Goal: Obtain resource: Download file/media

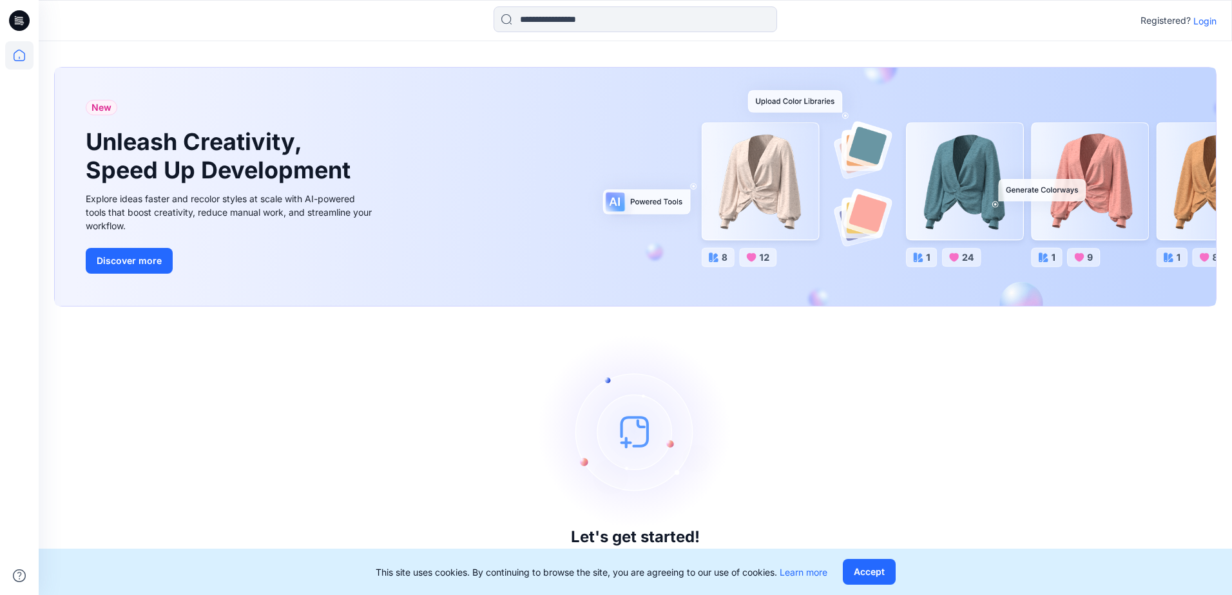
click at [1212, 23] on p "Login" at bounding box center [1204, 21] width 23 height 14
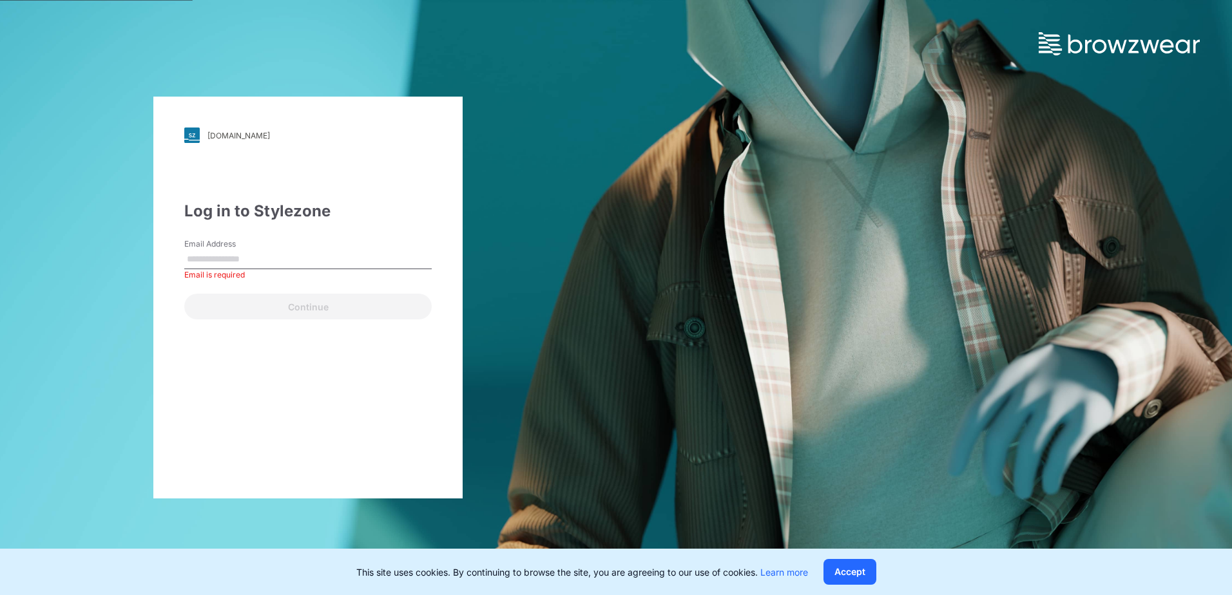
click at [291, 260] on input "Email Address" at bounding box center [307, 259] width 247 height 19
type input "**********"
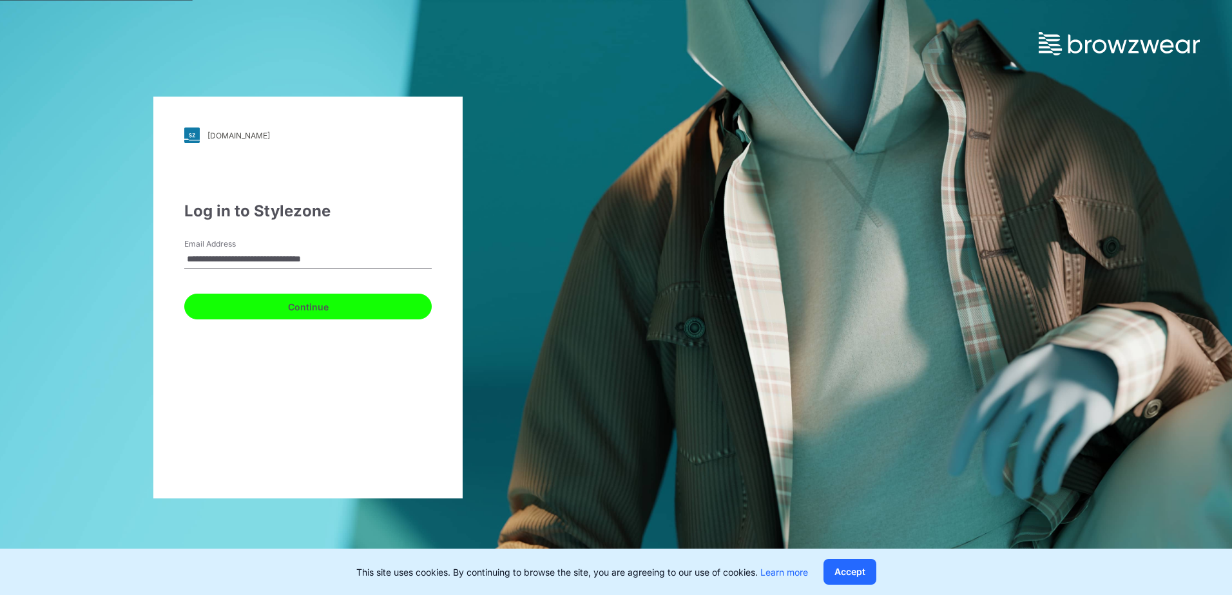
click at [291, 303] on button "Continue" at bounding box center [307, 307] width 247 height 26
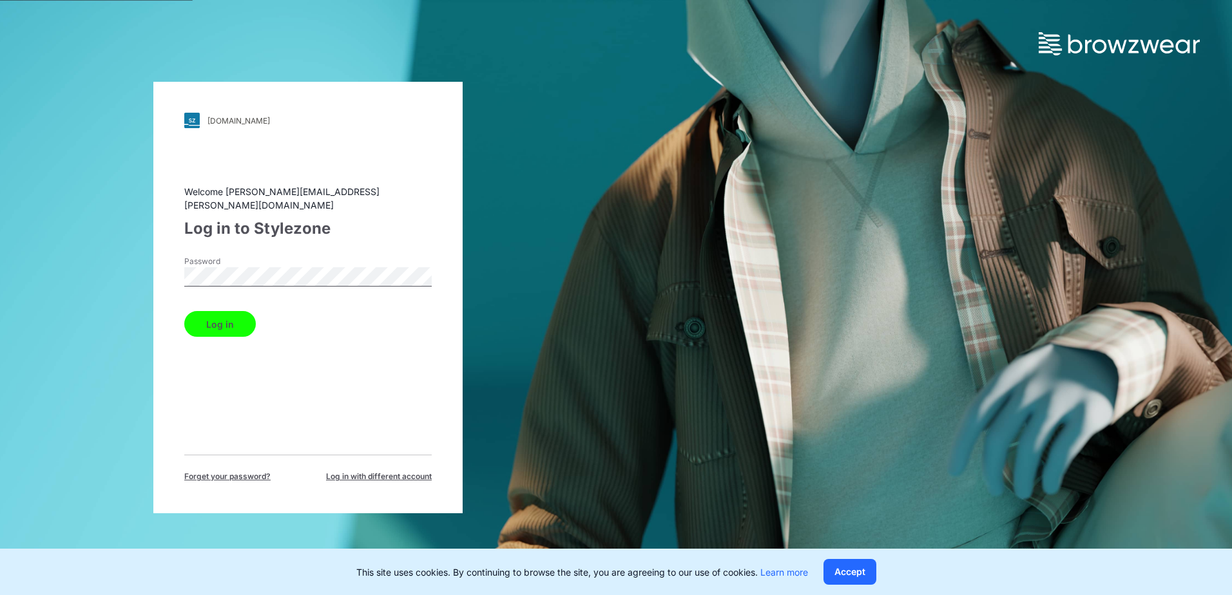
click at [234, 315] on button "Log in" at bounding box center [220, 324] width 72 height 26
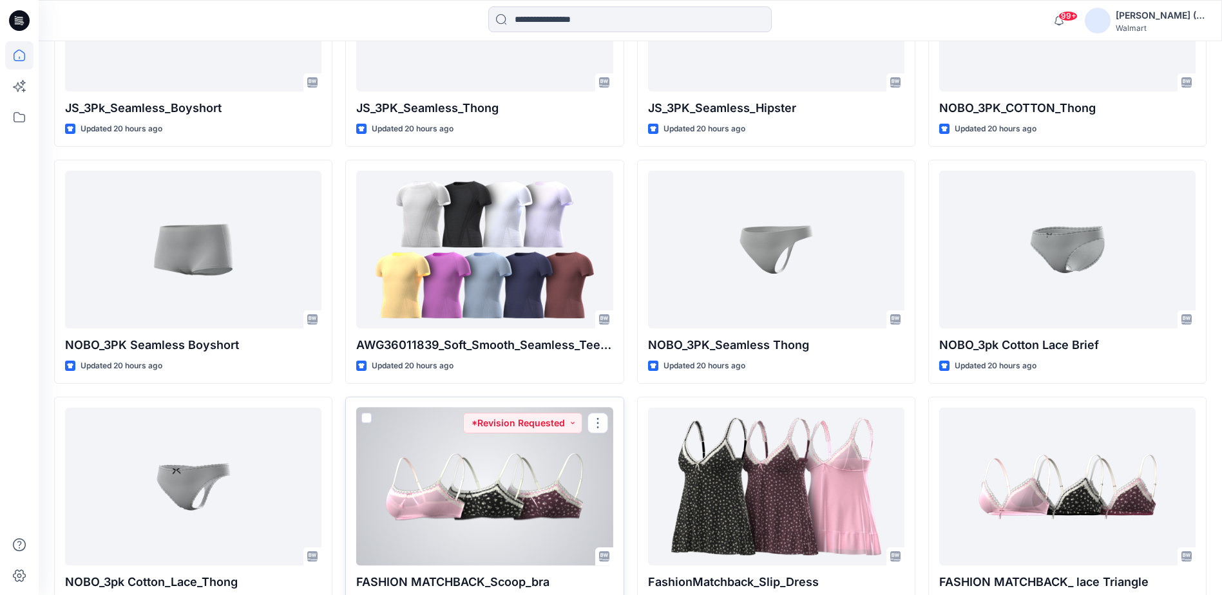
scroll to position [1125, 0]
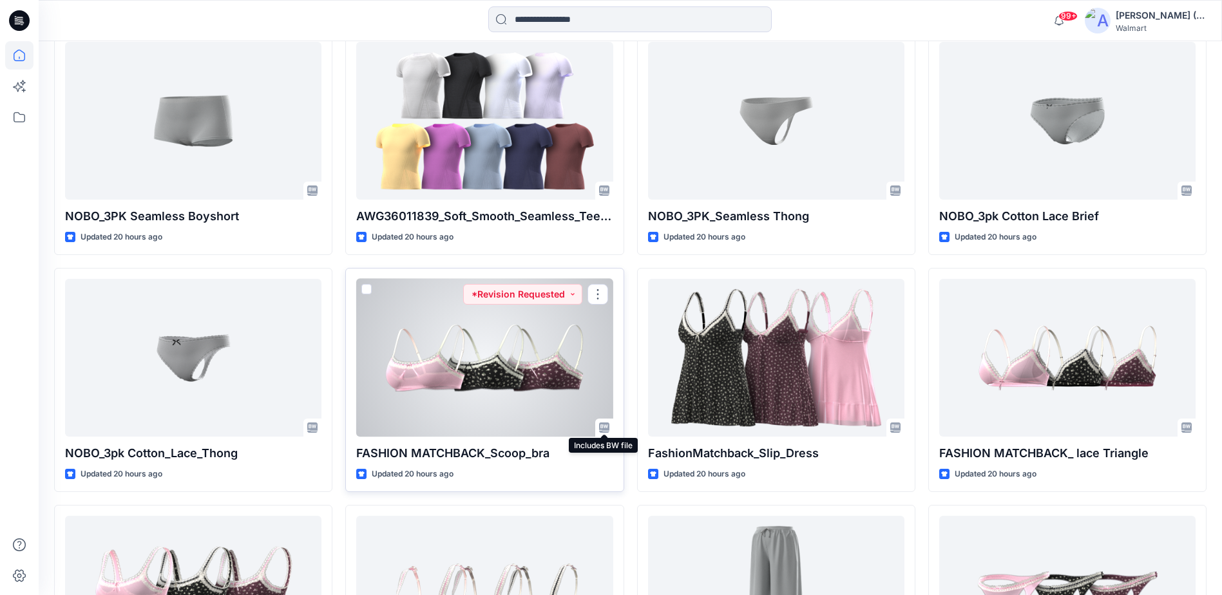
click at [606, 427] on icon at bounding box center [604, 428] width 10 height 10
click at [602, 296] on button "button" at bounding box center [598, 294] width 21 height 21
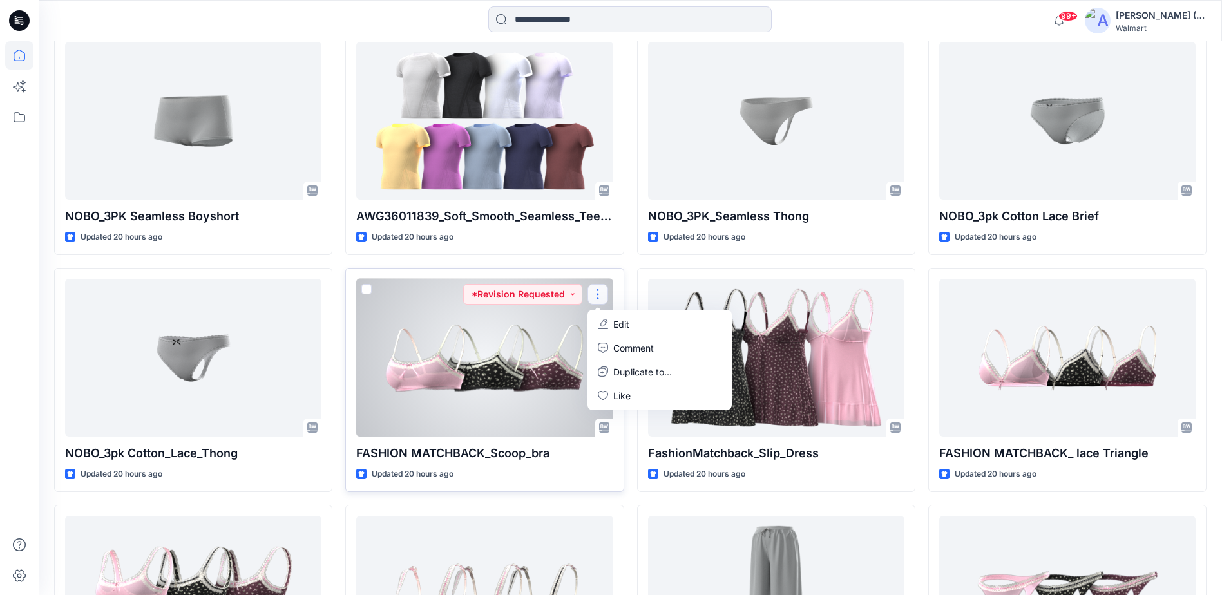
click at [538, 341] on div at bounding box center [484, 358] width 256 height 158
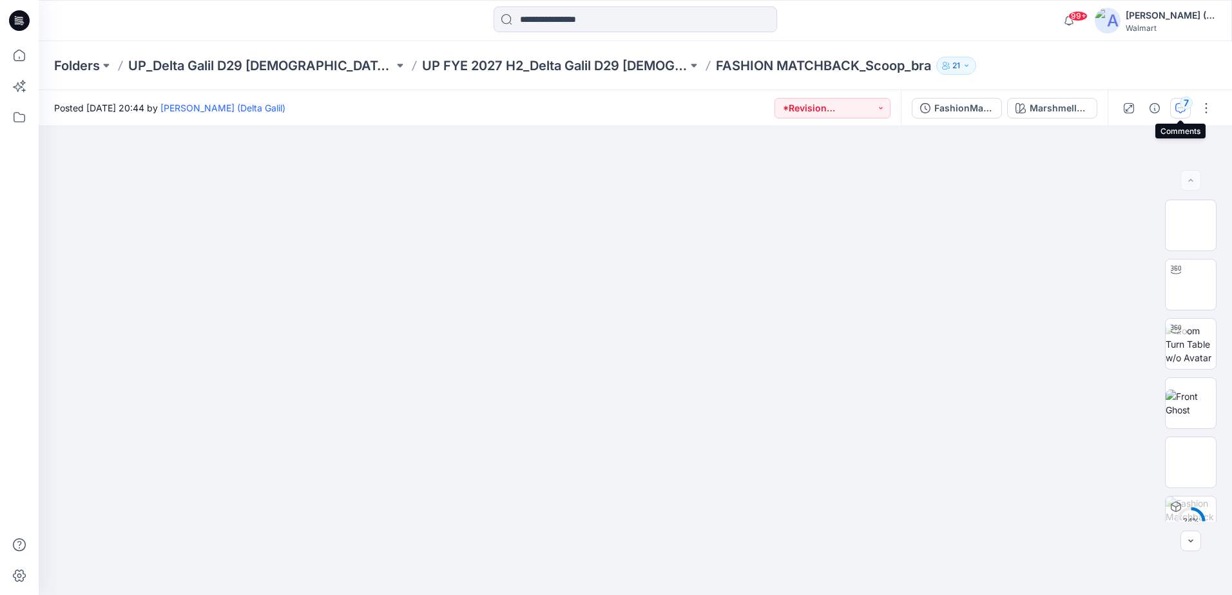
click at [1183, 105] on div "7" at bounding box center [1186, 103] width 13 height 13
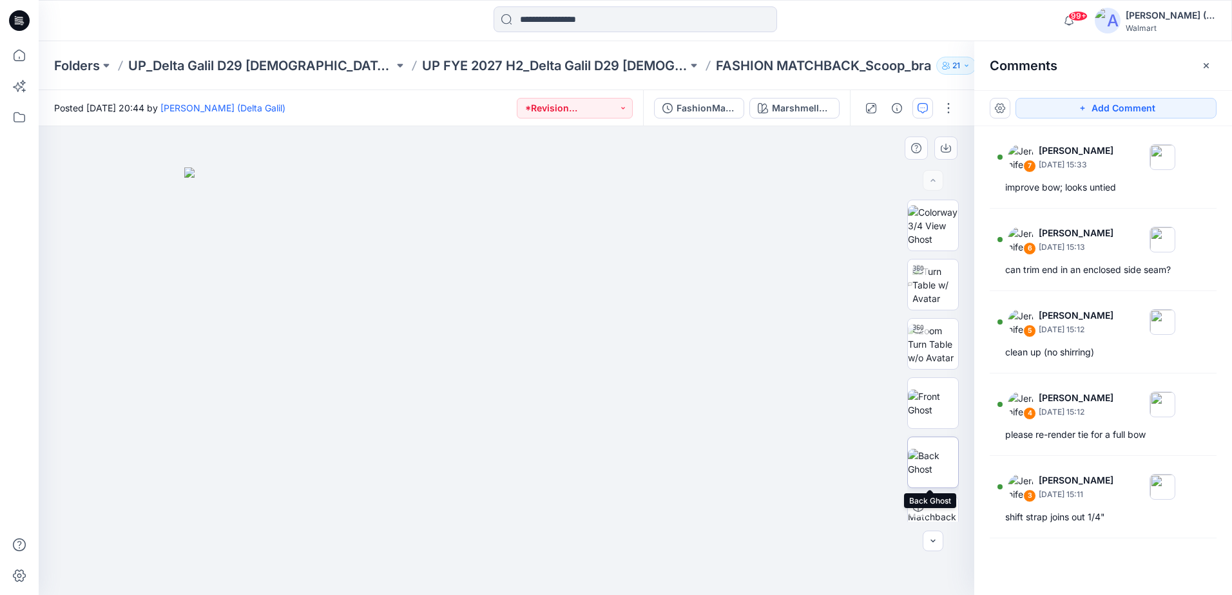
click at [924, 473] on img at bounding box center [933, 462] width 50 height 27
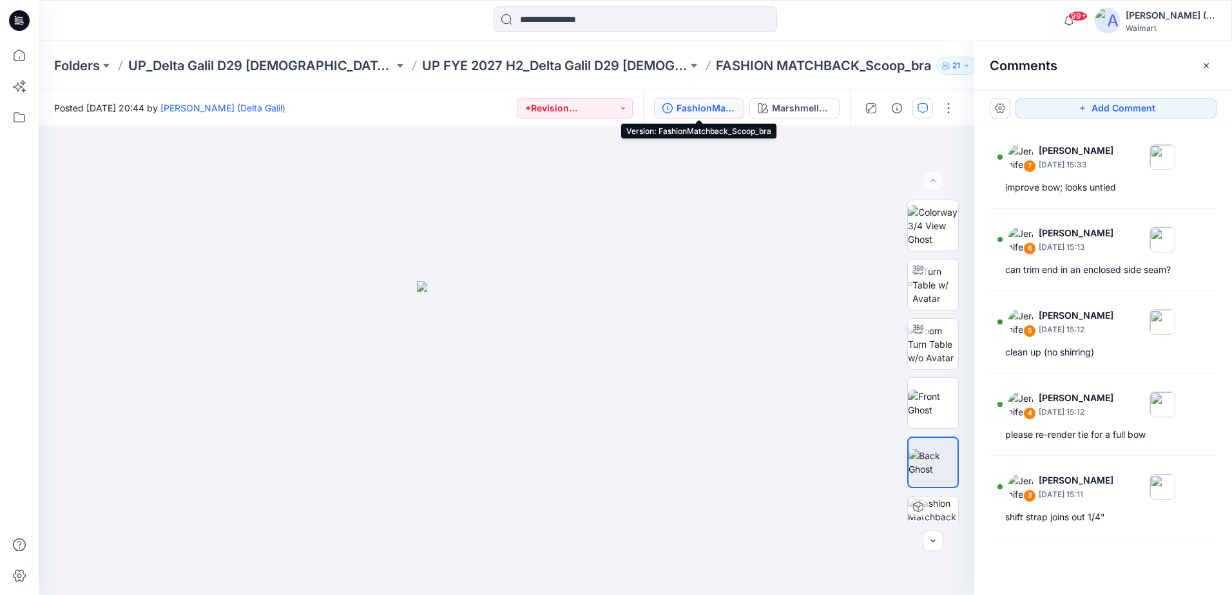
click at [710, 114] on div "FashionMatchback_Scoop_bra" at bounding box center [706, 108] width 59 height 14
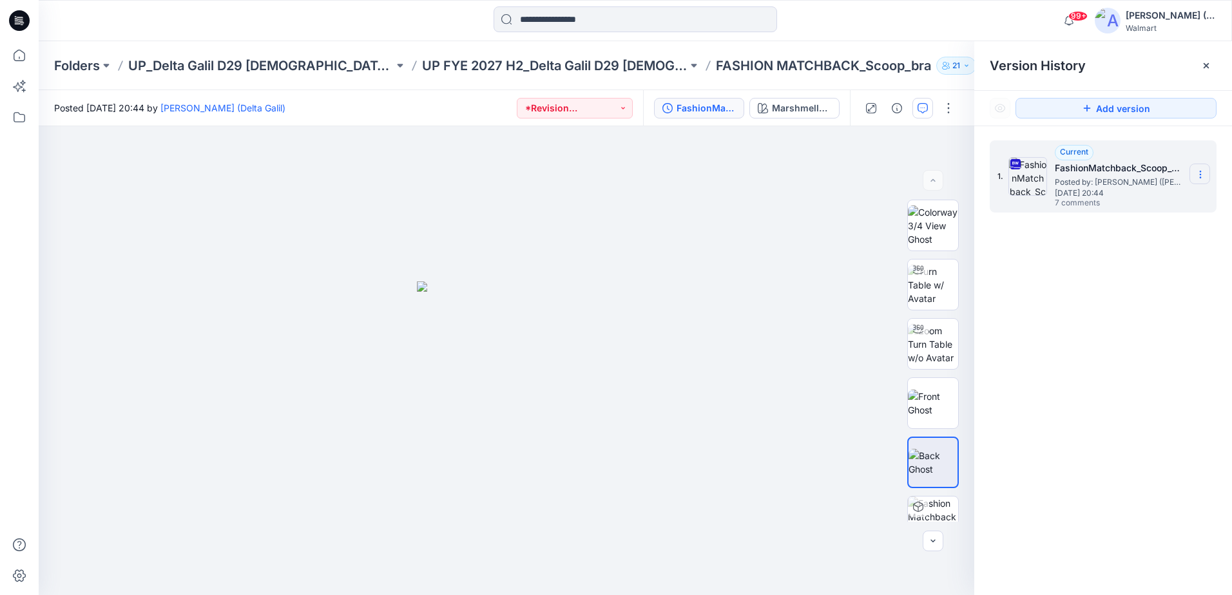
click at [1197, 169] on icon at bounding box center [1200, 174] width 10 height 10
drag, startPoint x: 1139, startPoint y: 253, endPoint x: 1167, endPoint y: 204, distance: 56.8
click at [1167, 204] on div "Download Source BW File Duplicate Version Rename Version" at bounding box center [1131, 225] width 155 height 82
click at [1167, 204] on span "Download Source BW File" at bounding box center [1135, 199] width 108 height 15
click at [1106, 299] on div "1. Current FashionMatchback_Scoop_bra Posted by: [PERSON_NAME] (Delta Galil) [D…" at bounding box center [1103, 370] width 258 height 488
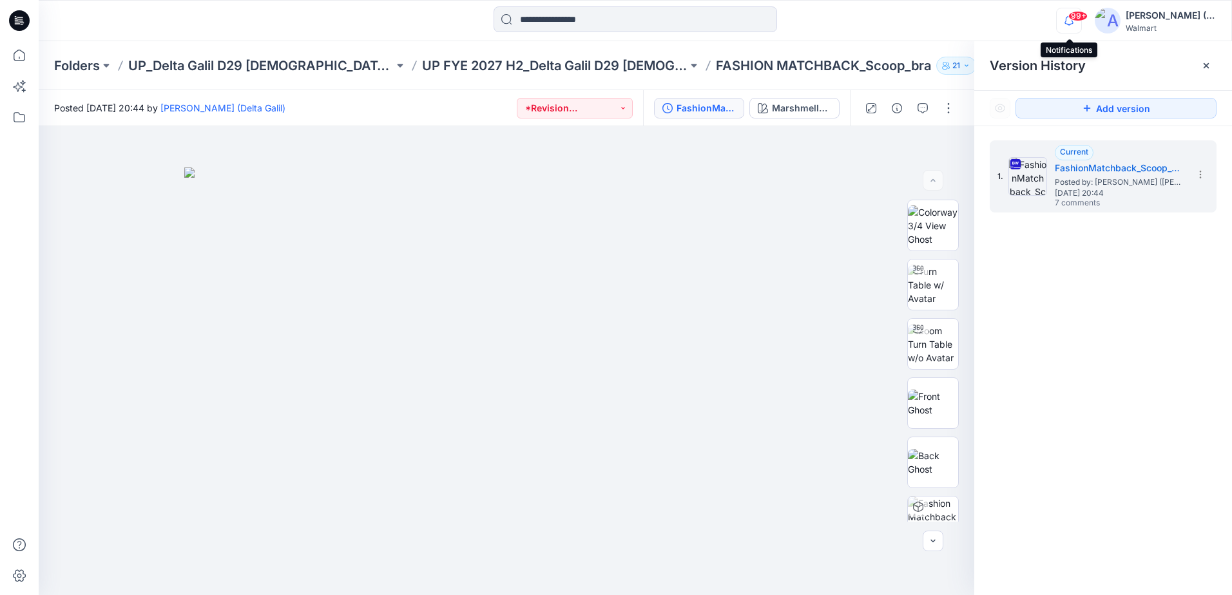
click at [1074, 26] on icon "button" at bounding box center [1069, 21] width 24 height 26
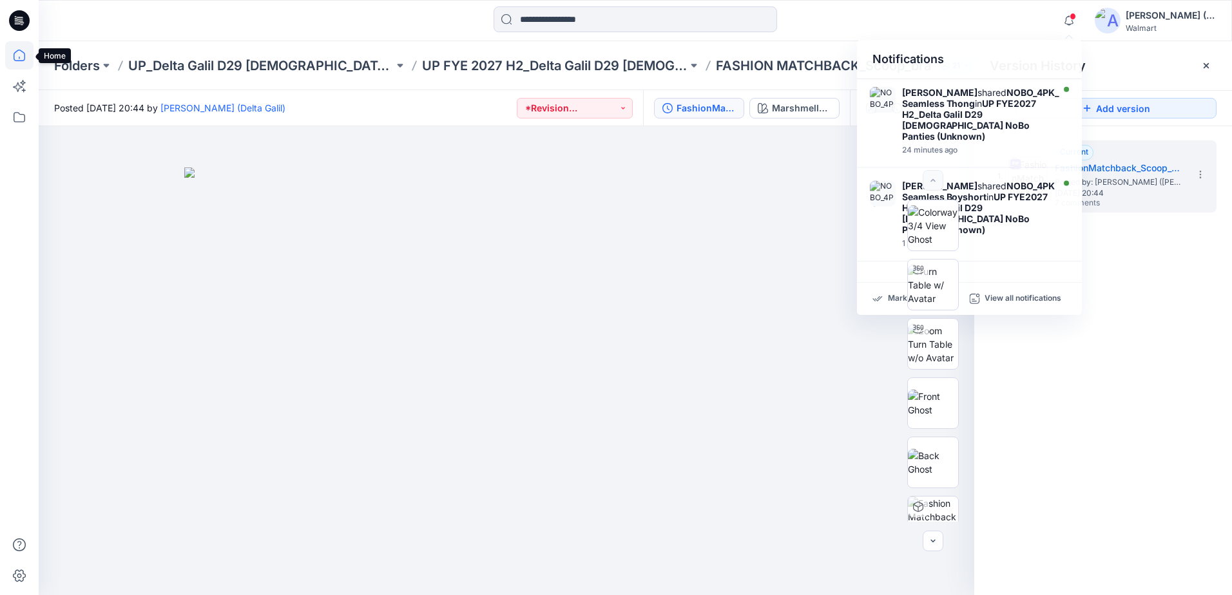
click at [12, 57] on icon at bounding box center [19, 55] width 28 height 28
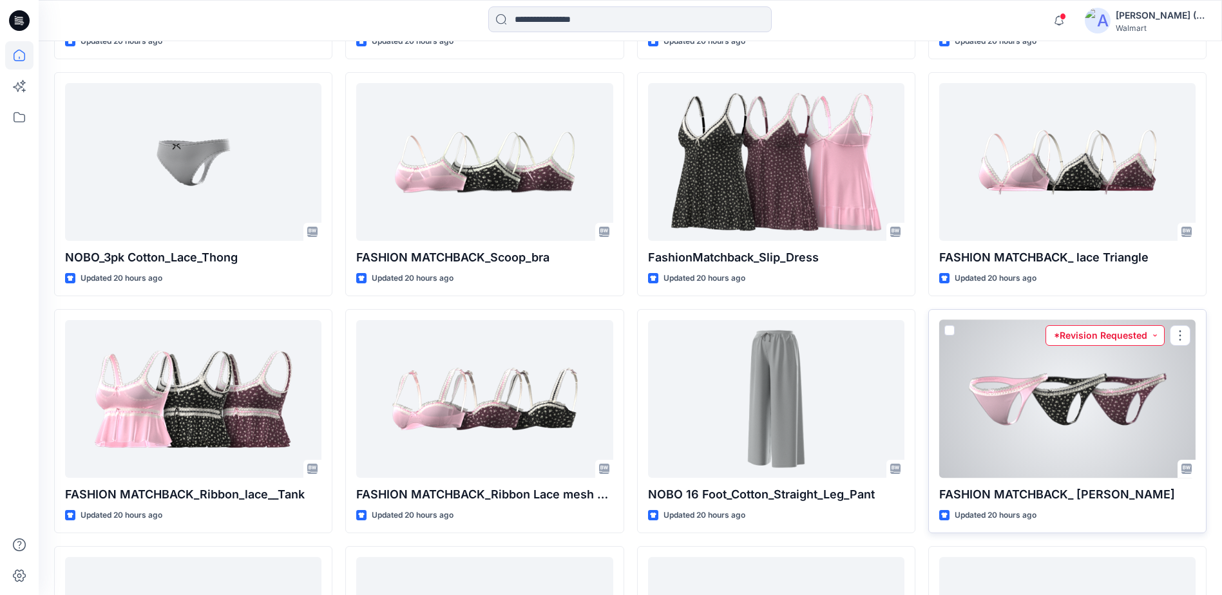
scroll to position [1514, 0]
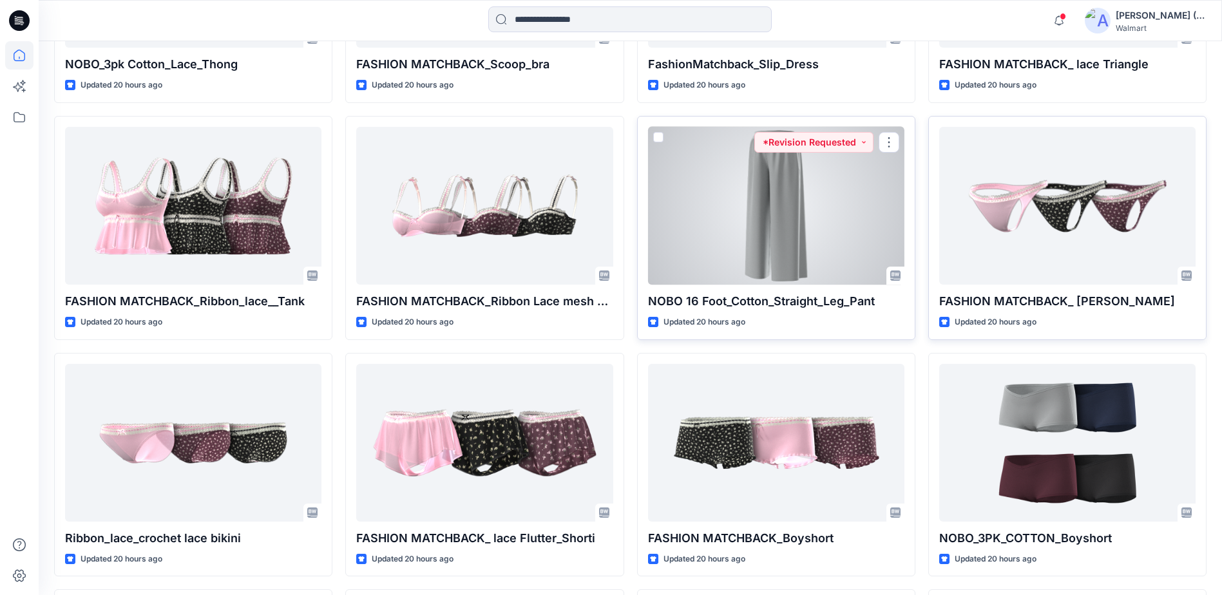
click at [823, 186] on div at bounding box center [776, 206] width 256 height 158
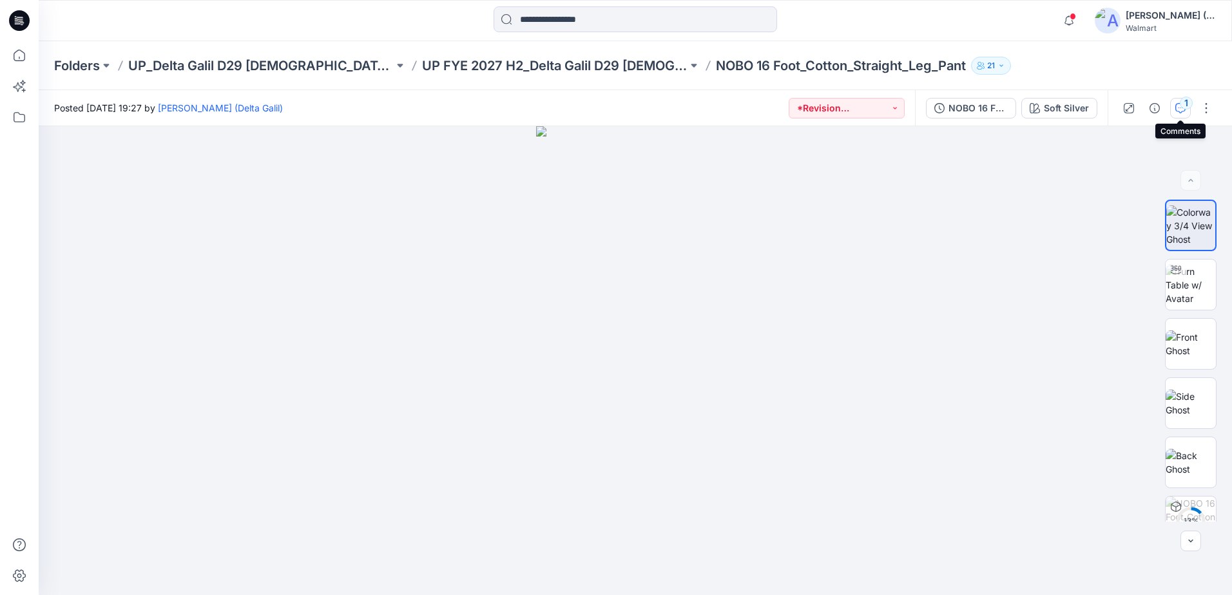
click at [1179, 104] on icon "button" at bounding box center [1180, 108] width 10 height 10
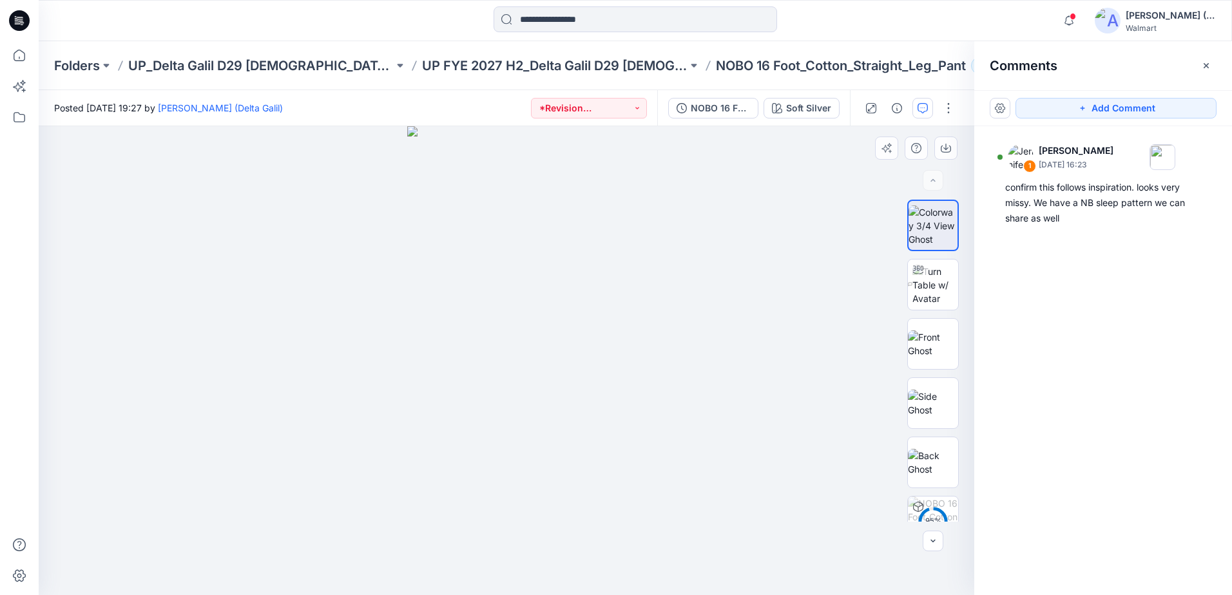
click at [673, 229] on div at bounding box center [507, 360] width 936 height 469
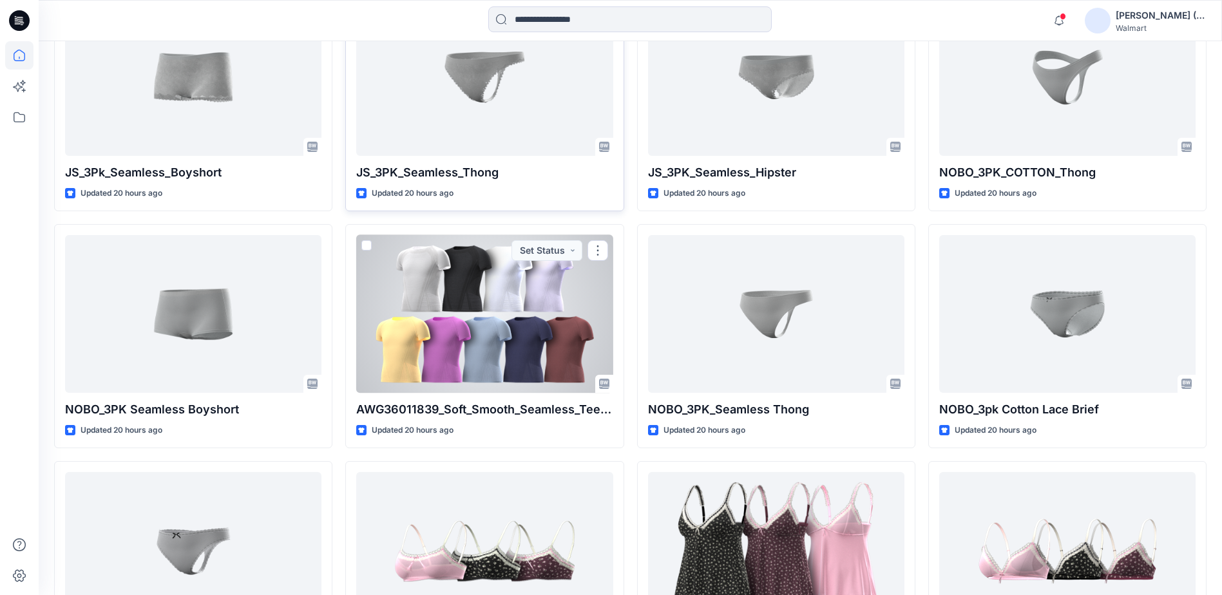
scroll to position [1254, 0]
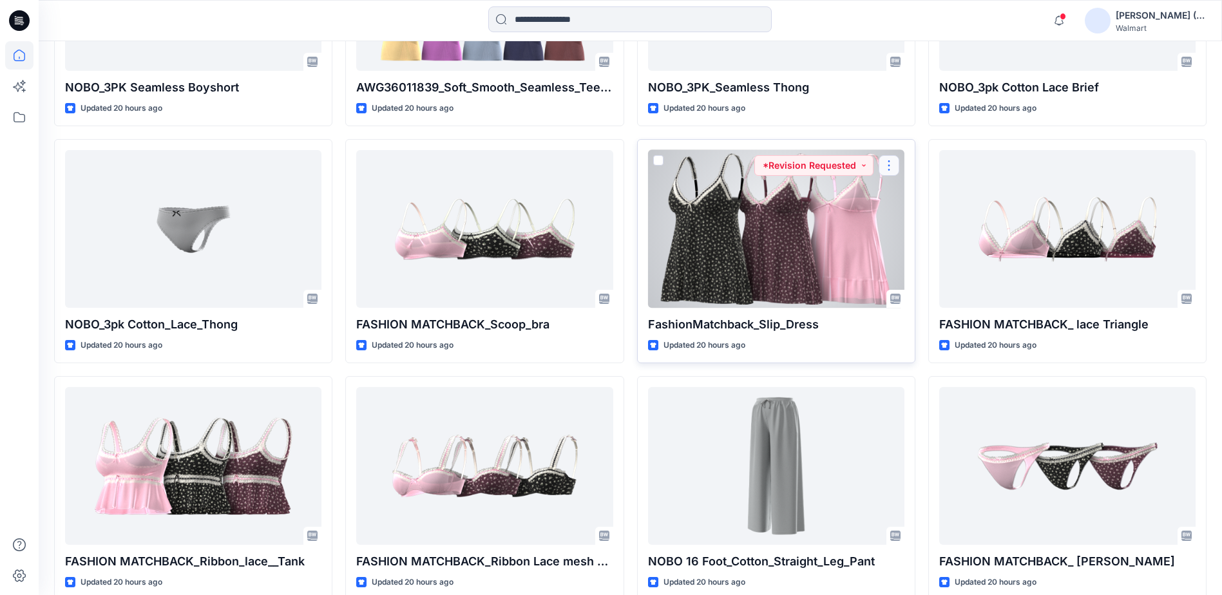
click at [893, 166] on button "button" at bounding box center [889, 165] width 21 height 21
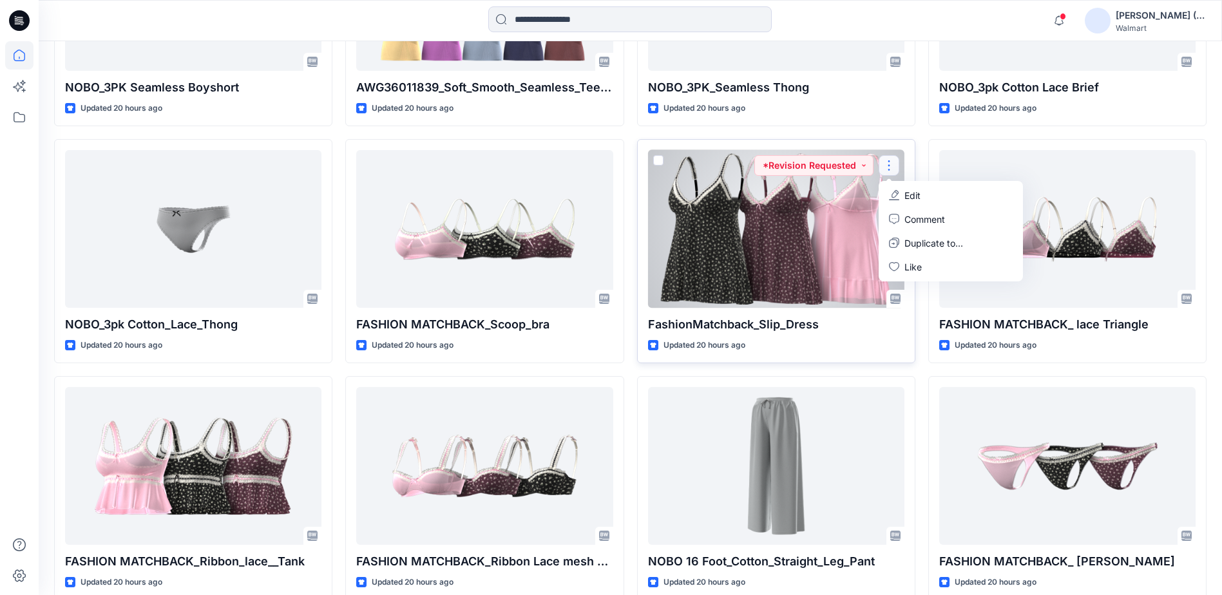
click at [805, 223] on div at bounding box center [776, 229] width 256 height 158
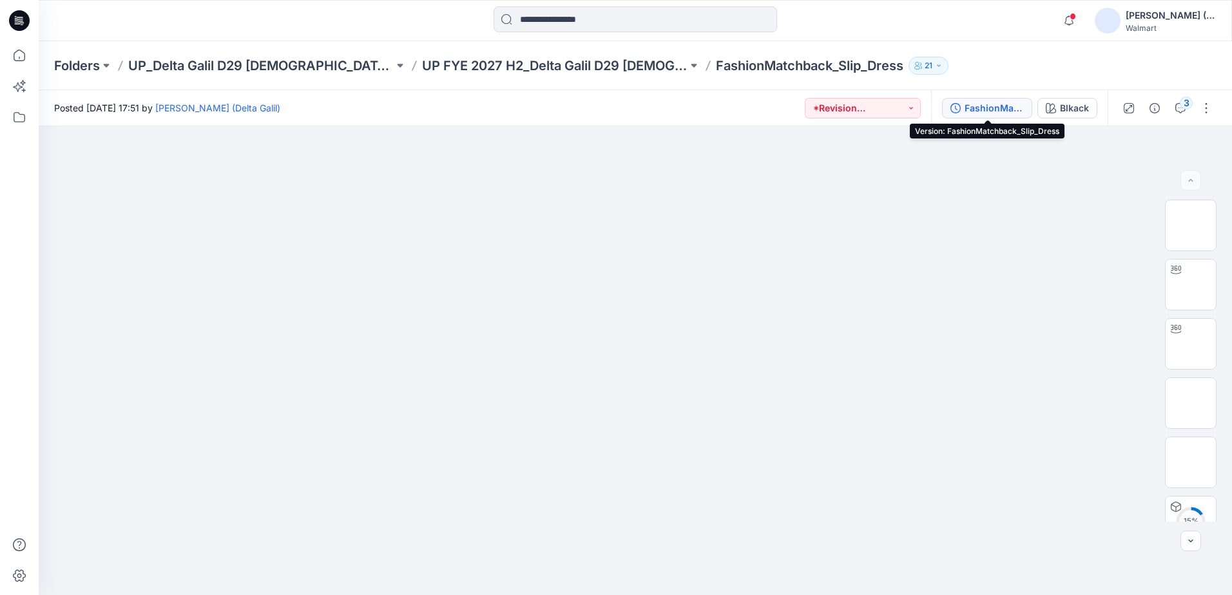
click at [998, 108] on div "FashionMatchback_Slip_Dress" at bounding box center [994, 108] width 59 height 14
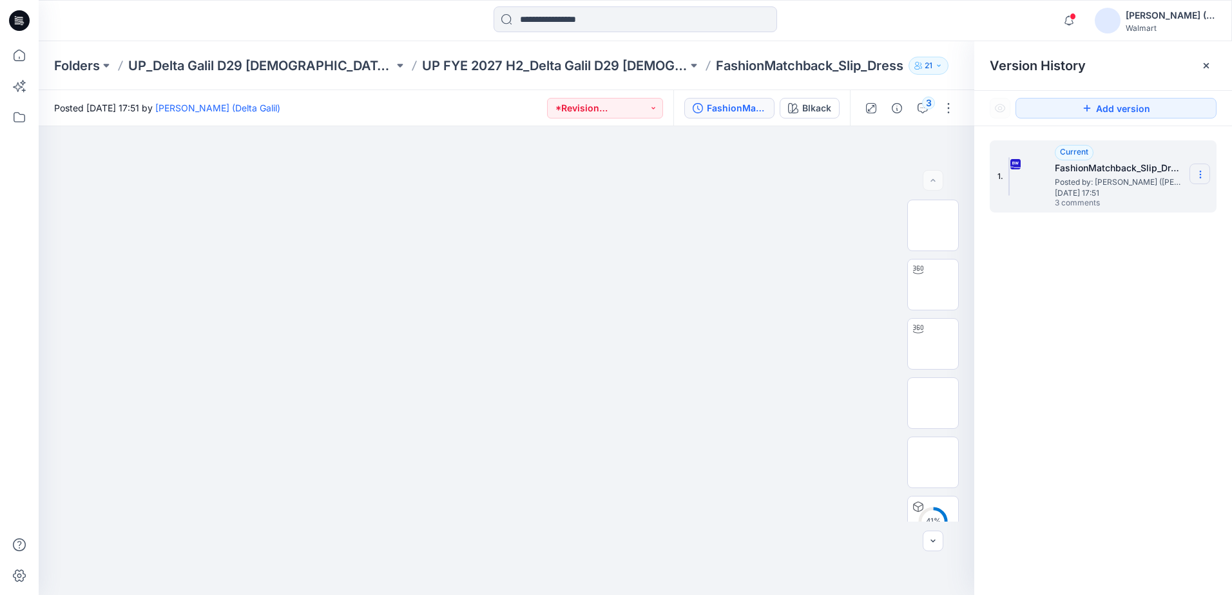
click at [1201, 169] on icon at bounding box center [1200, 174] width 10 height 10
click at [1164, 193] on span "Download Source BW File" at bounding box center [1135, 199] width 108 height 15
click at [925, 112] on icon "button" at bounding box center [923, 108] width 10 height 10
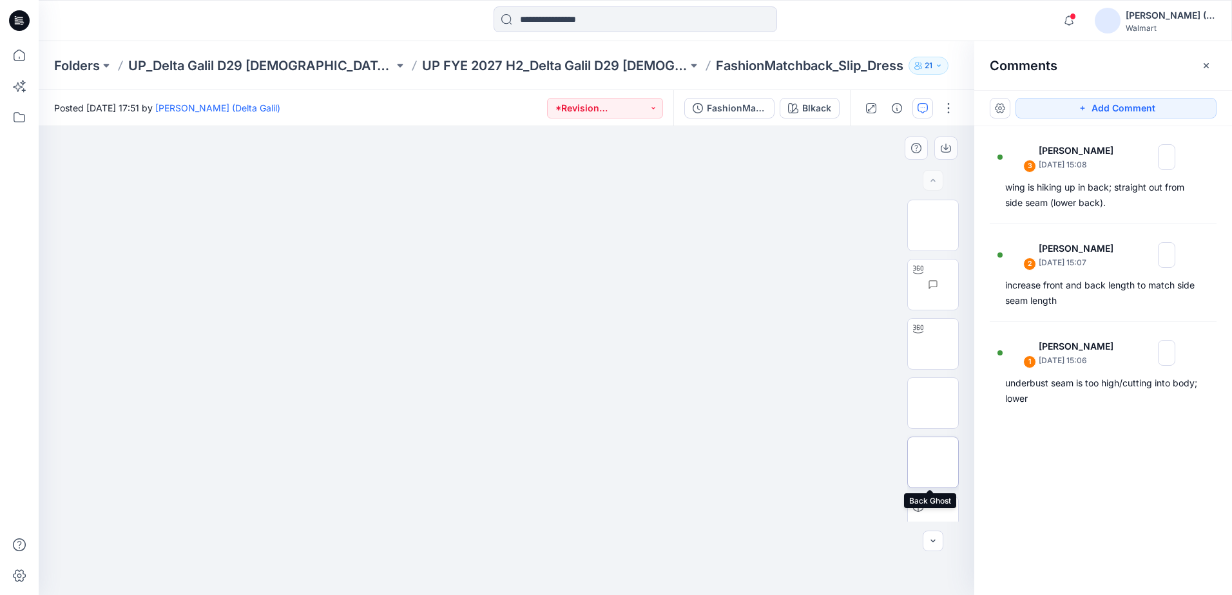
click at [933, 463] on img at bounding box center [933, 463] width 0 height 0
click at [802, 110] on div "Blkack" at bounding box center [816, 108] width 29 height 14
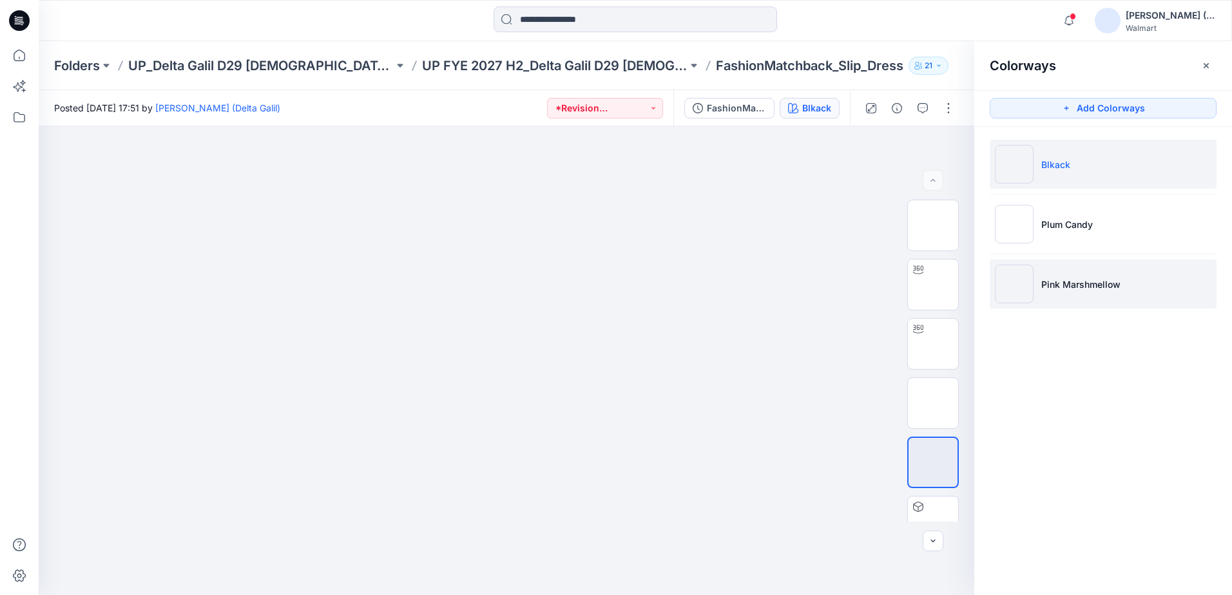
click at [1077, 284] on p "Pink Marshmellow" at bounding box center [1080, 285] width 79 height 14
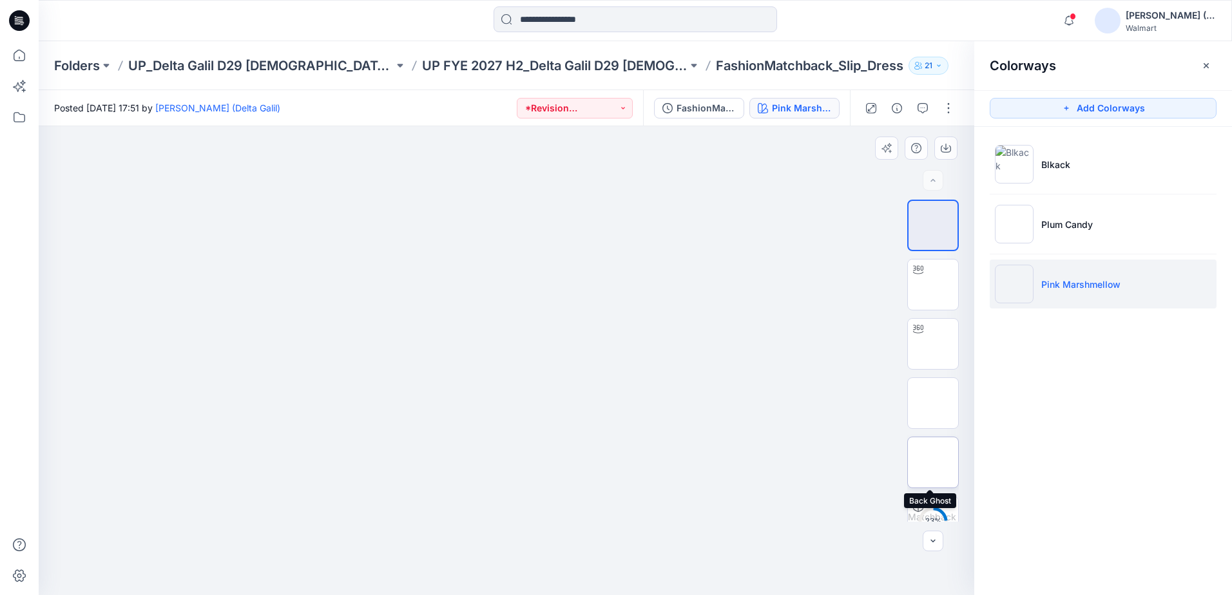
click at [933, 463] on img at bounding box center [933, 463] width 0 height 0
click at [839, 188] on div at bounding box center [507, 360] width 936 height 469
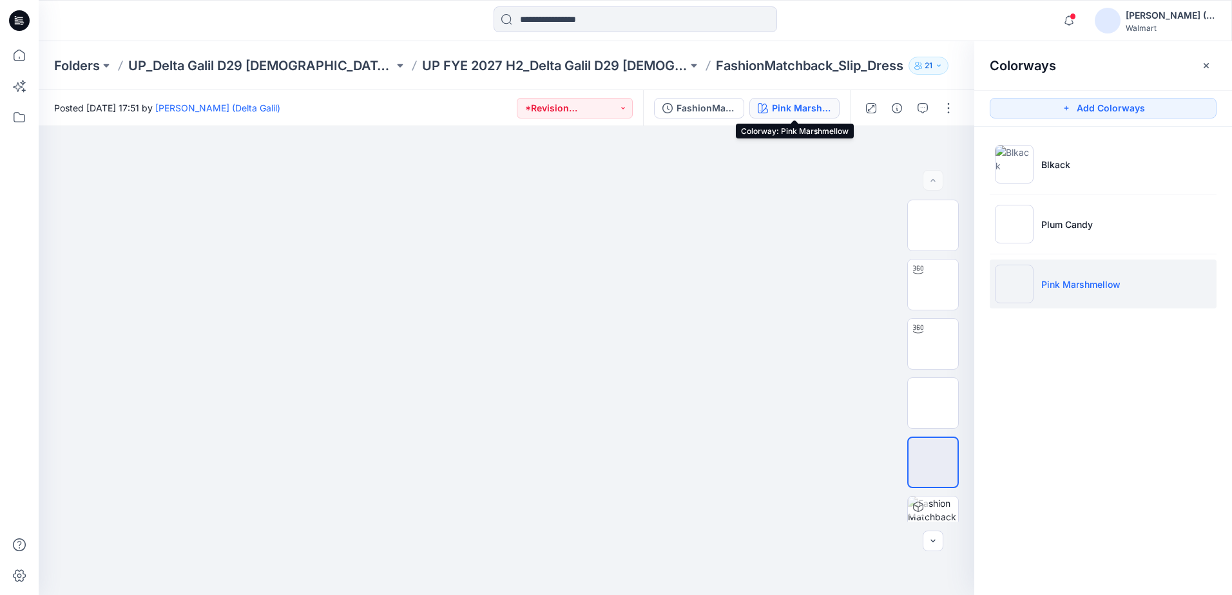
click at [781, 109] on div "Pink Marshmellow" at bounding box center [801, 108] width 59 height 14
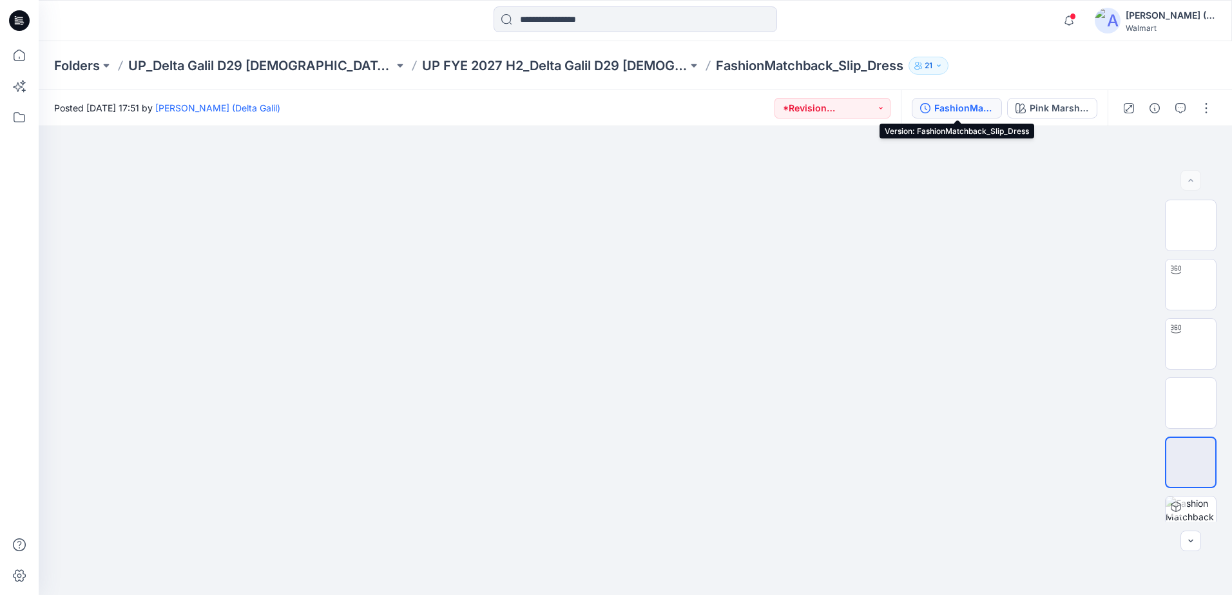
click at [980, 110] on div "FashionMatchback_Slip_Dress" at bounding box center [963, 108] width 59 height 14
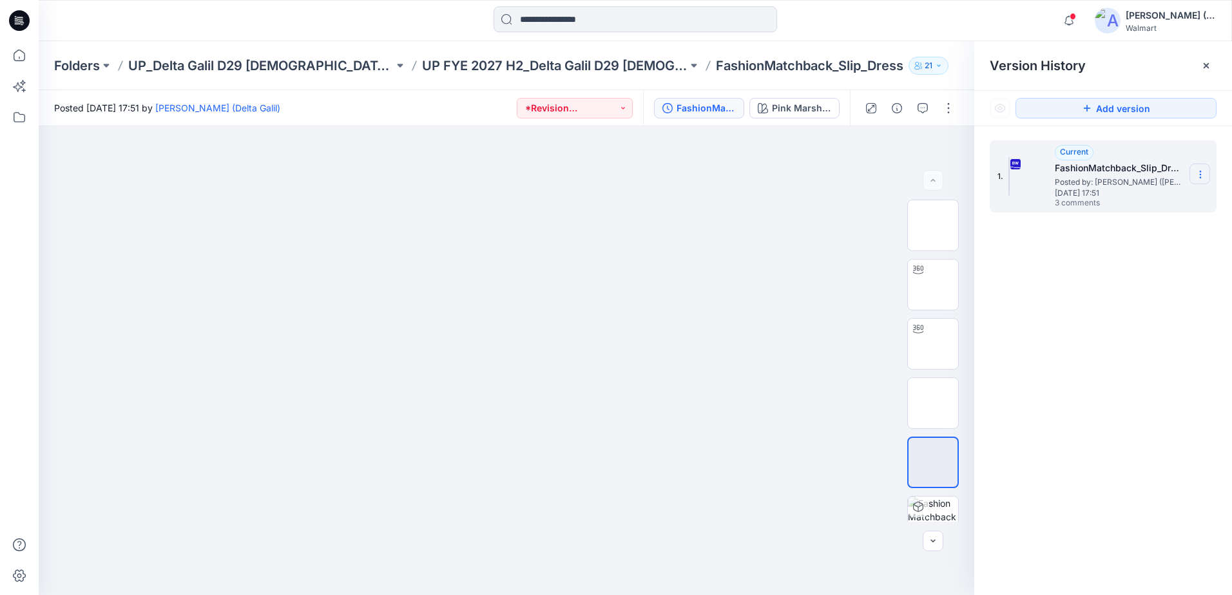
click at [1199, 173] on icon at bounding box center [1200, 174] width 10 height 10
click at [1129, 201] on span "Download Source BW File" at bounding box center [1135, 199] width 108 height 15
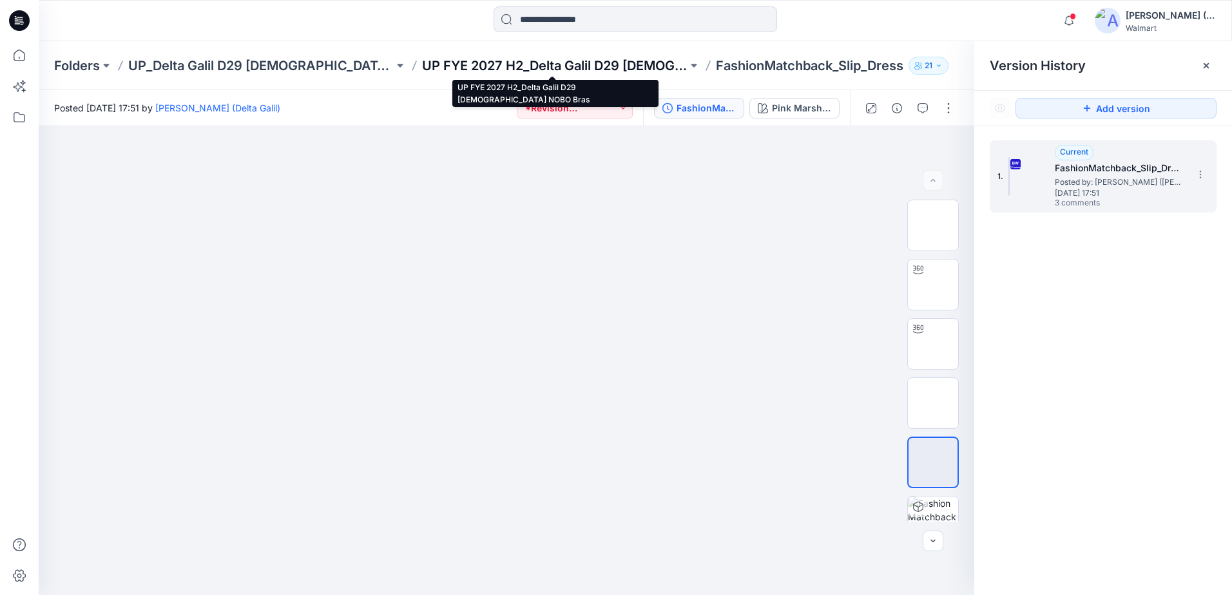
click at [499, 64] on p "UP FYE 2027 H2_Delta Galil D29 [DEMOGRAPHIC_DATA] NOBO Bras" at bounding box center [554, 66] width 265 height 18
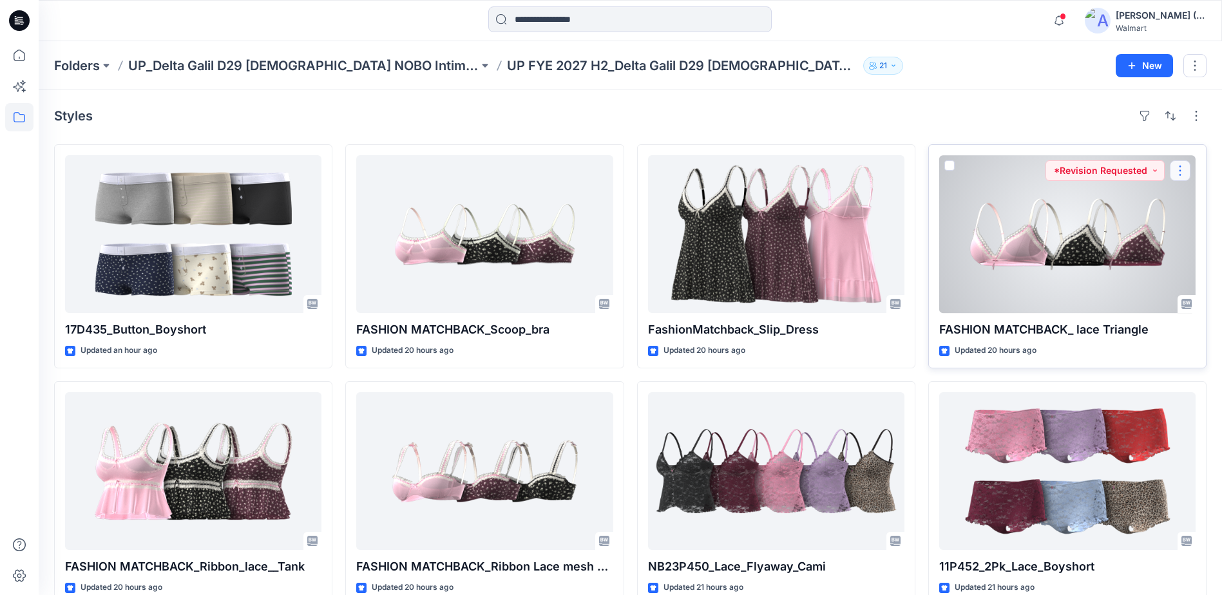
click at [1178, 171] on button "button" at bounding box center [1180, 170] width 21 height 21
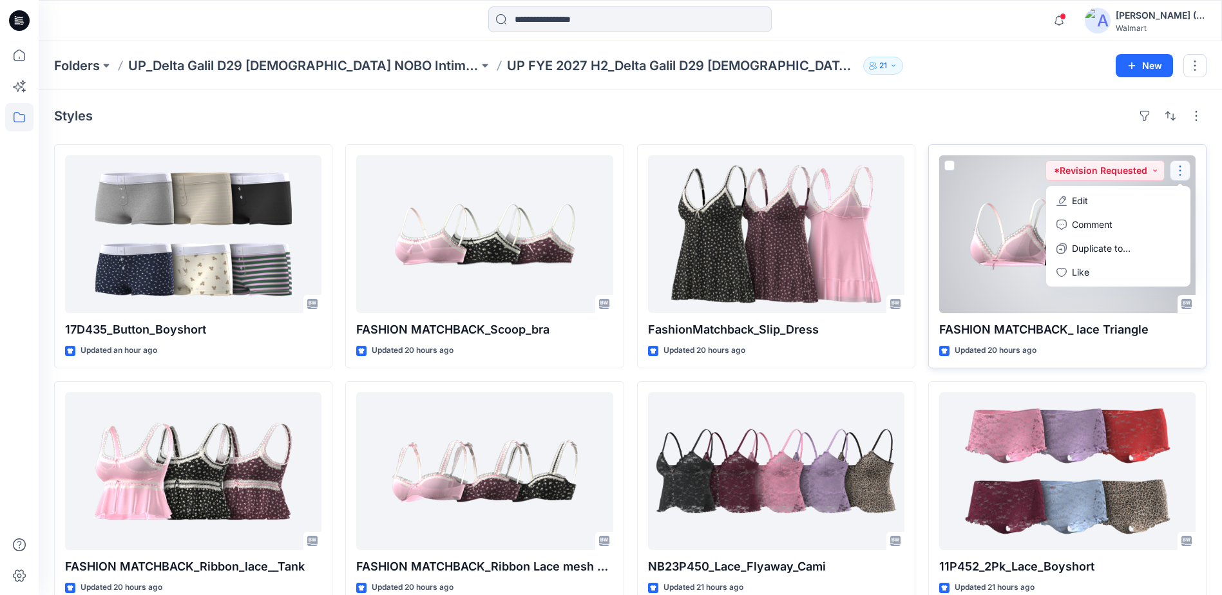
click at [1005, 229] on div at bounding box center [1068, 234] width 256 height 158
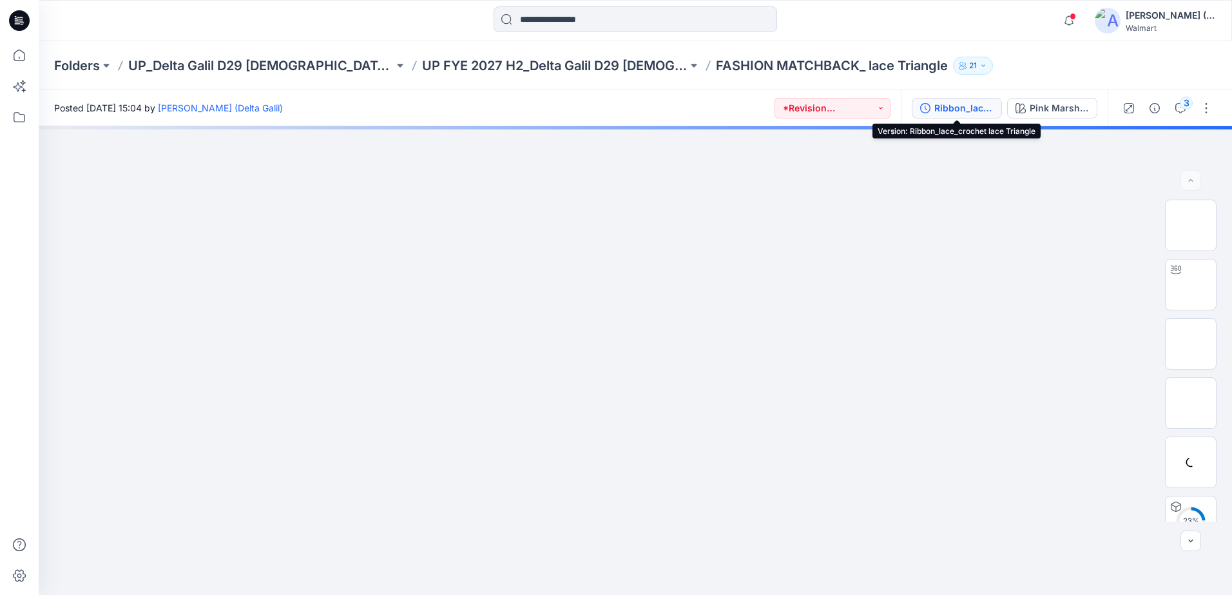
click at [949, 106] on div "Ribbon_lace_crochet lace Triangle" at bounding box center [963, 108] width 59 height 14
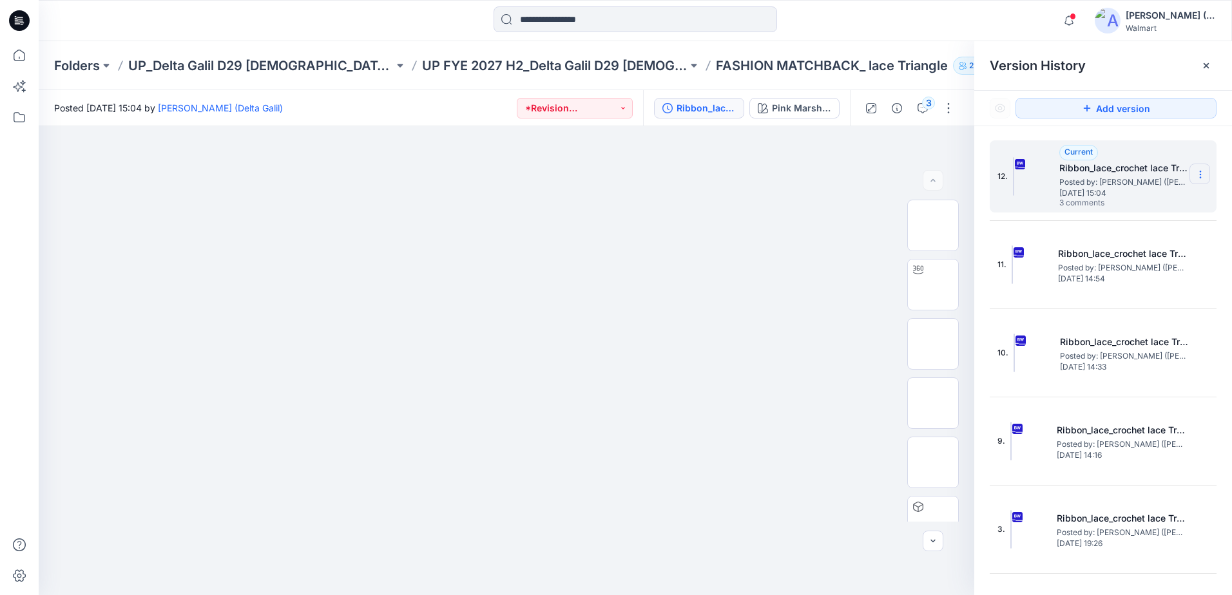
click at [1195, 173] on icon at bounding box center [1200, 174] width 10 height 10
click at [1159, 202] on span "Download Source BW File" at bounding box center [1135, 199] width 108 height 15
click at [737, 168] on img at bounding box center [506, 168] width 644 height 0
click at [924, 102] on div "3" at bounding box center [928, 103] width 13 height 13
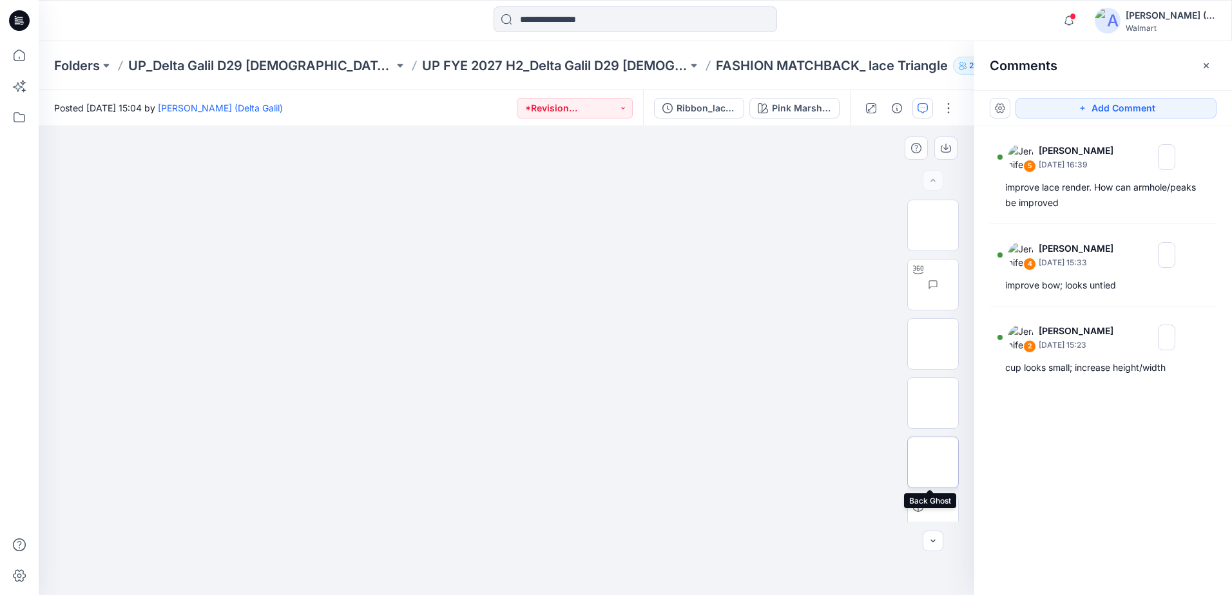
click at [933, 463] on img at bounding box center [933, 463] width 0 height 0
click at [958, 285] on img at bounding box center [958, 285] width 0 height 0
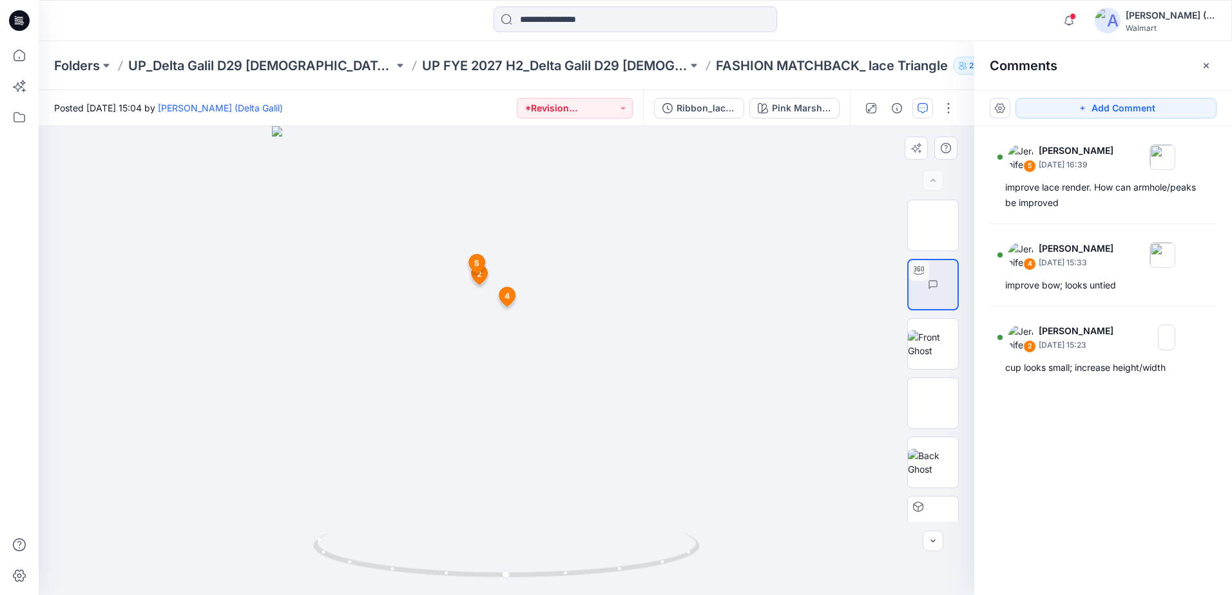
click at [483, 278] on icon at bounding box center [477, 267] width 22 height 26
click at [506, 296] on span "4" at bounding box center [507, 297] width 5 height 12
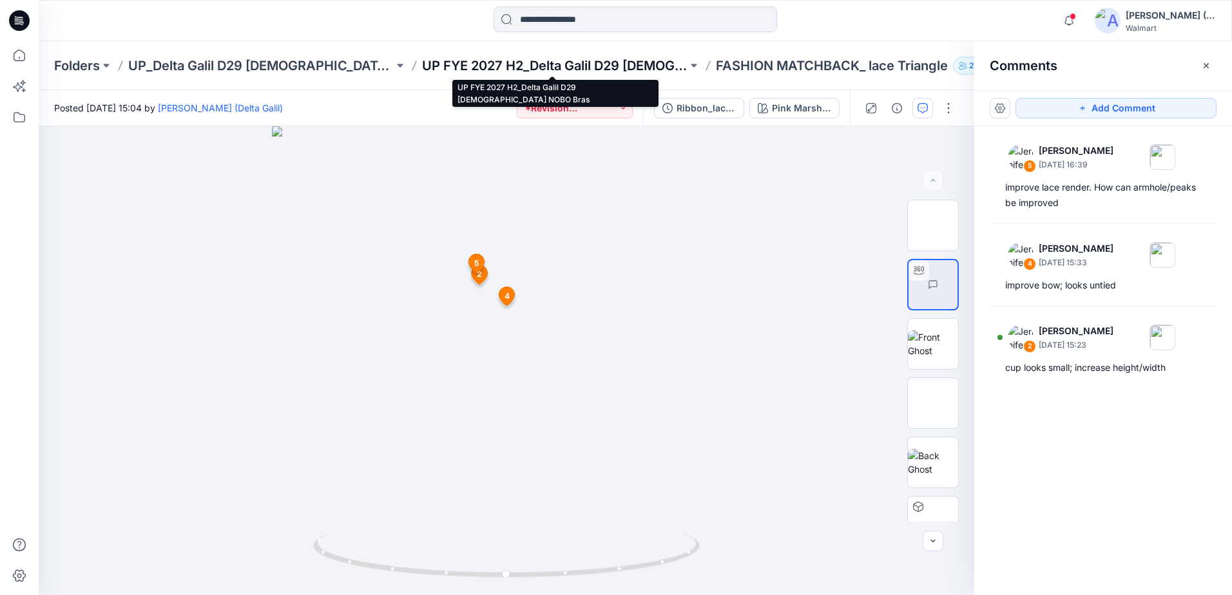
click at [641, 65] on p "UP FYE 2027 H2_Delta Galil D29 [DEMOGRAPHIC_DATA] NOBO Bras" at bounding box center [554, 66] width 265 height 18
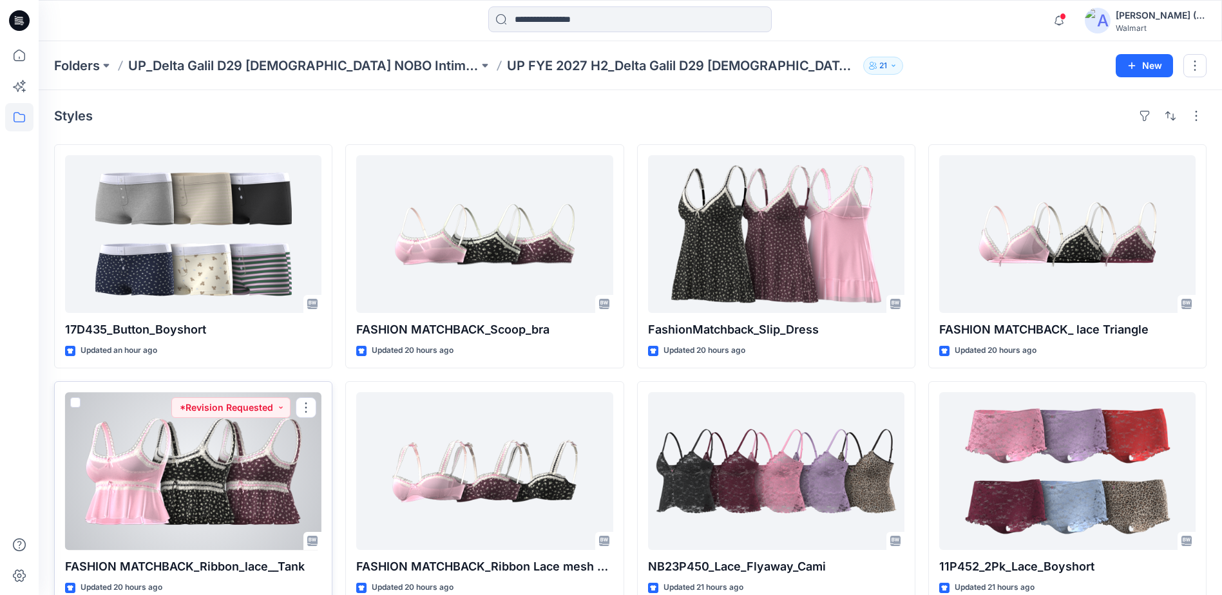
click at [280, 445] on div at bounding box center [193, 471] width 256 height 158
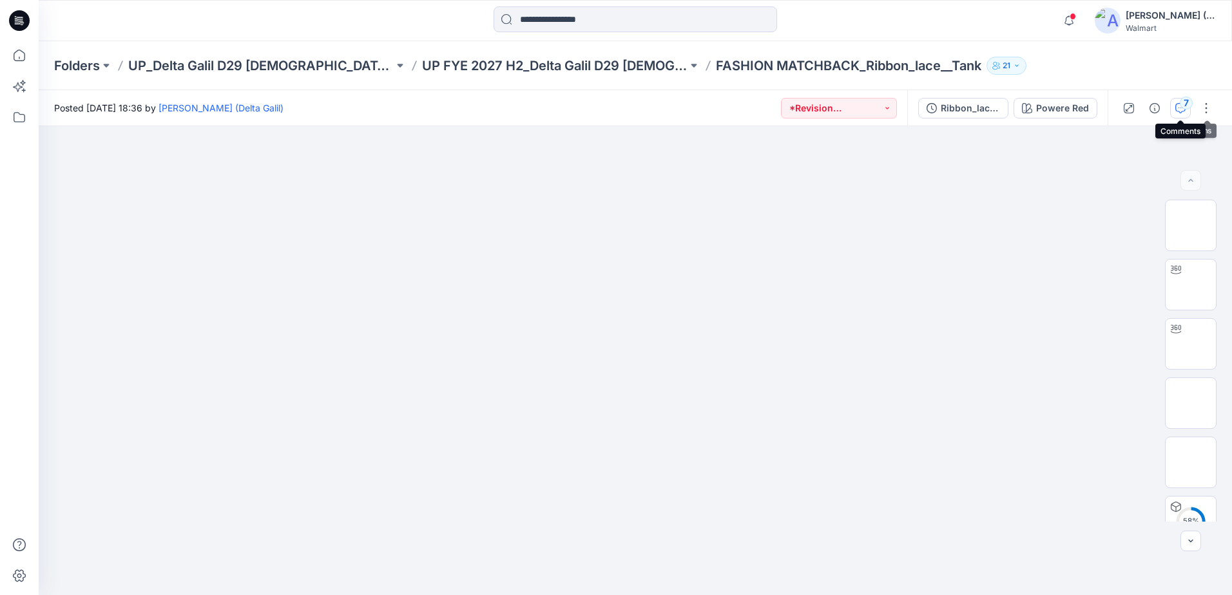
click at [1186, 105] on div "7" at bounding box center [1186, 103] width 13 height 13
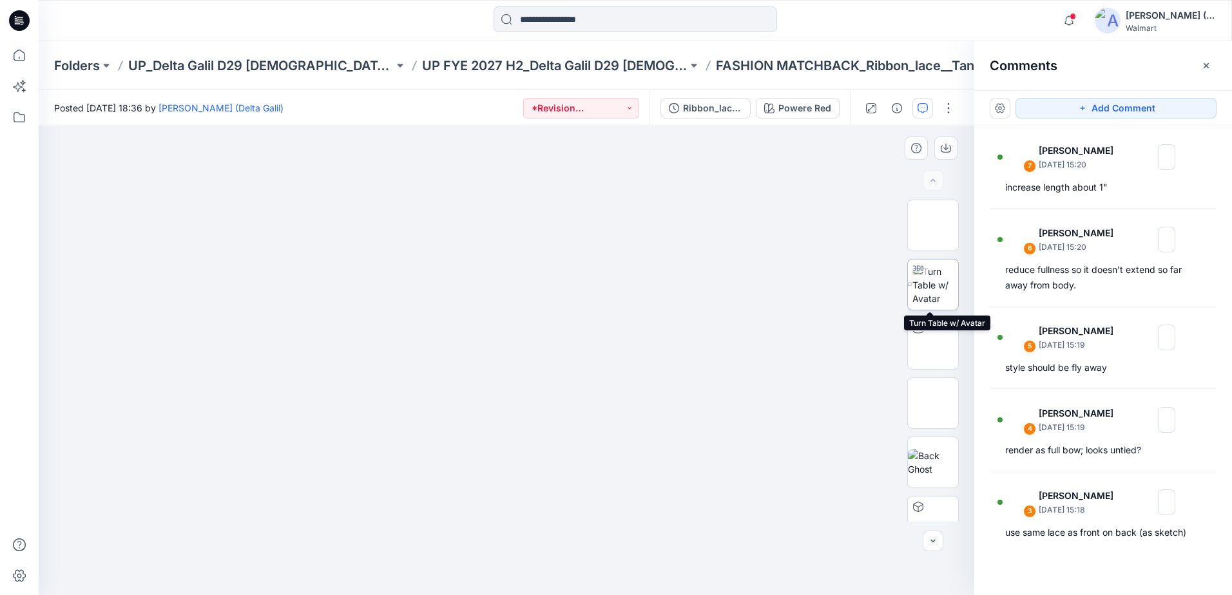
click at [940, 297] on img at bounding box center [935, 285] width 46 height 41
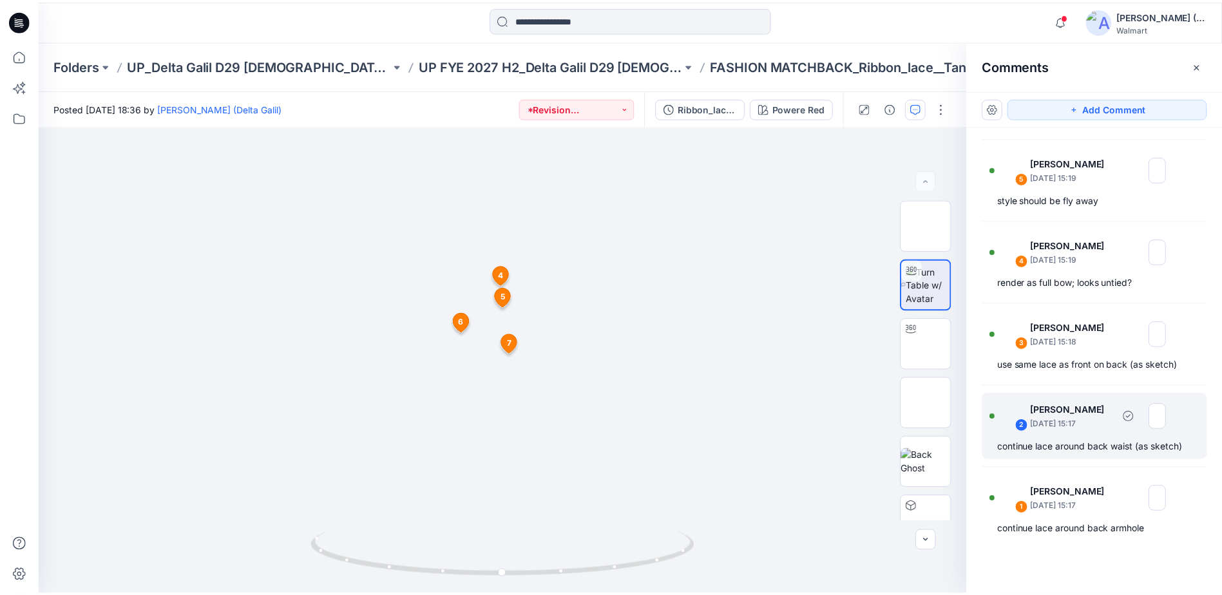
scroll to position [171, 0]
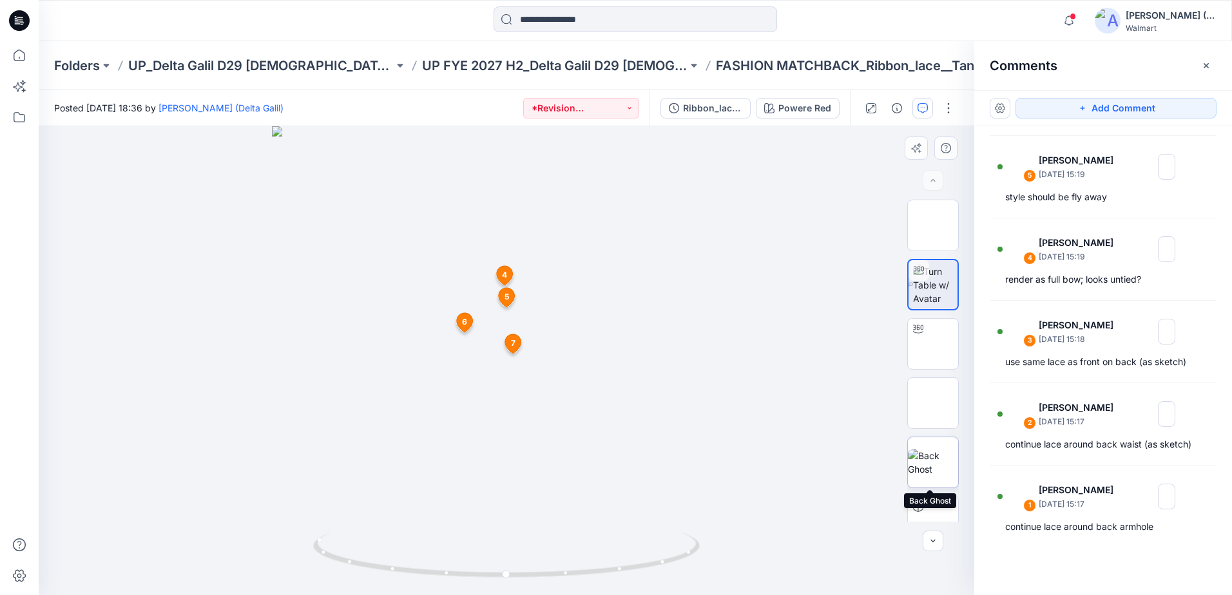
click at [924, 473] on img at bounding box center [933, 462] width 50 height 27
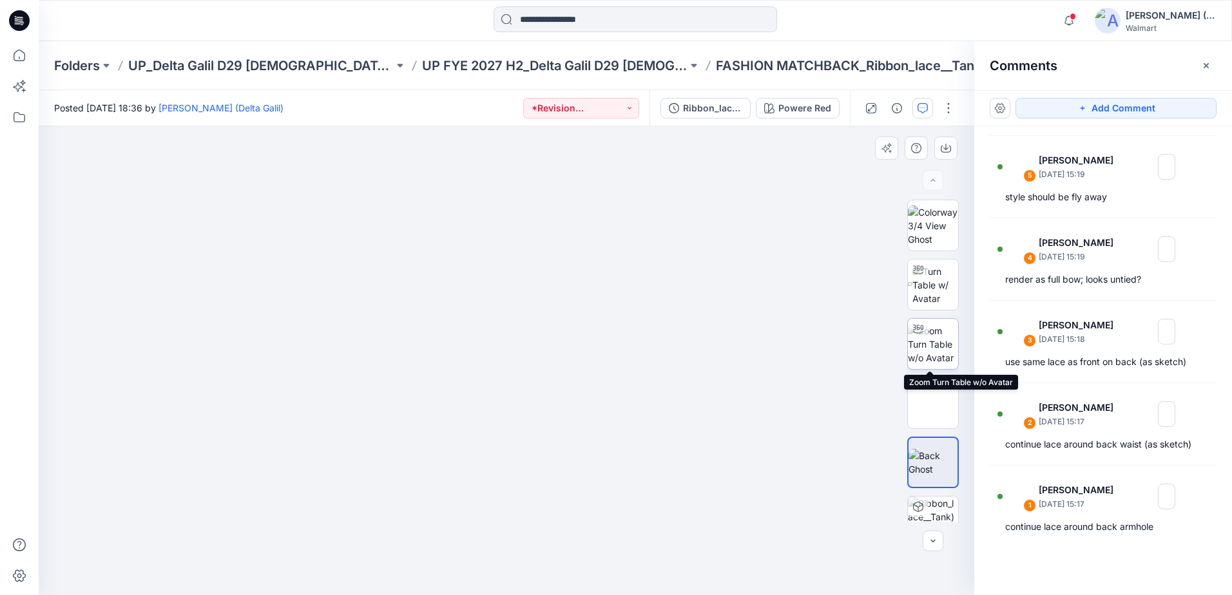
click at [940, 345] on img at bounding box center [933, 344] width 50 height 41
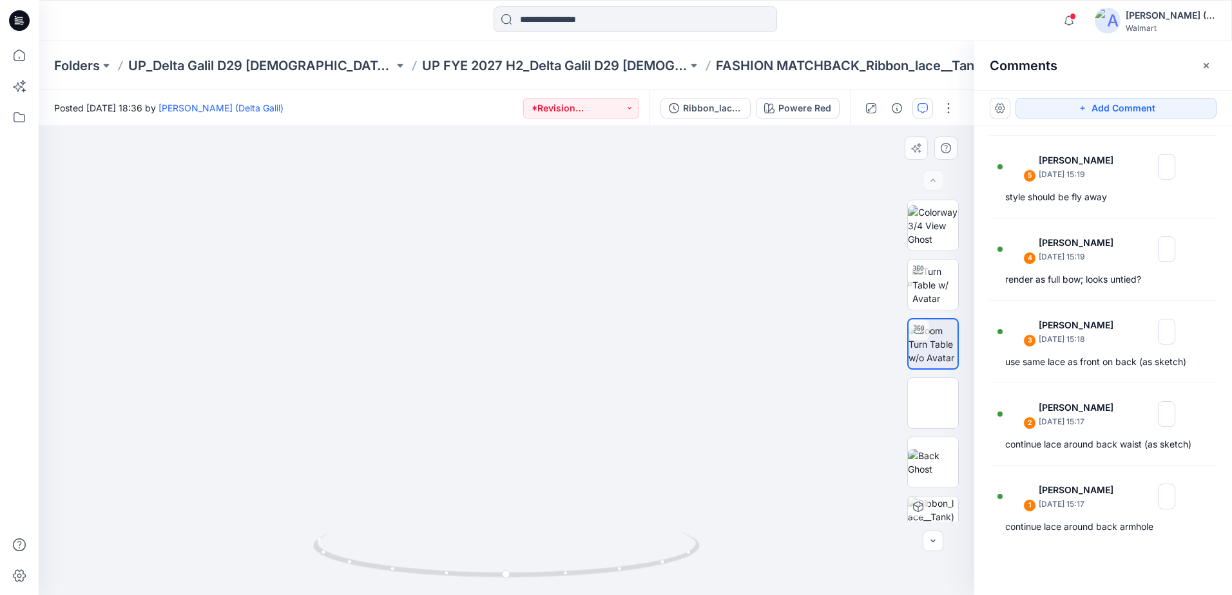
drag, startPoint x: 562, startPoint y: 385, endPoint x: 529, endPoint y: 384, distance: 32.9
drag, startPoint x: 529, startPoint y: 384, endPoint x: 600, endPoint y: 339, distance: 84.0
drag, startPoint x: 615, startPoint y: 345, endPoint x: 621, endPoint y: 329, distance: 17.5
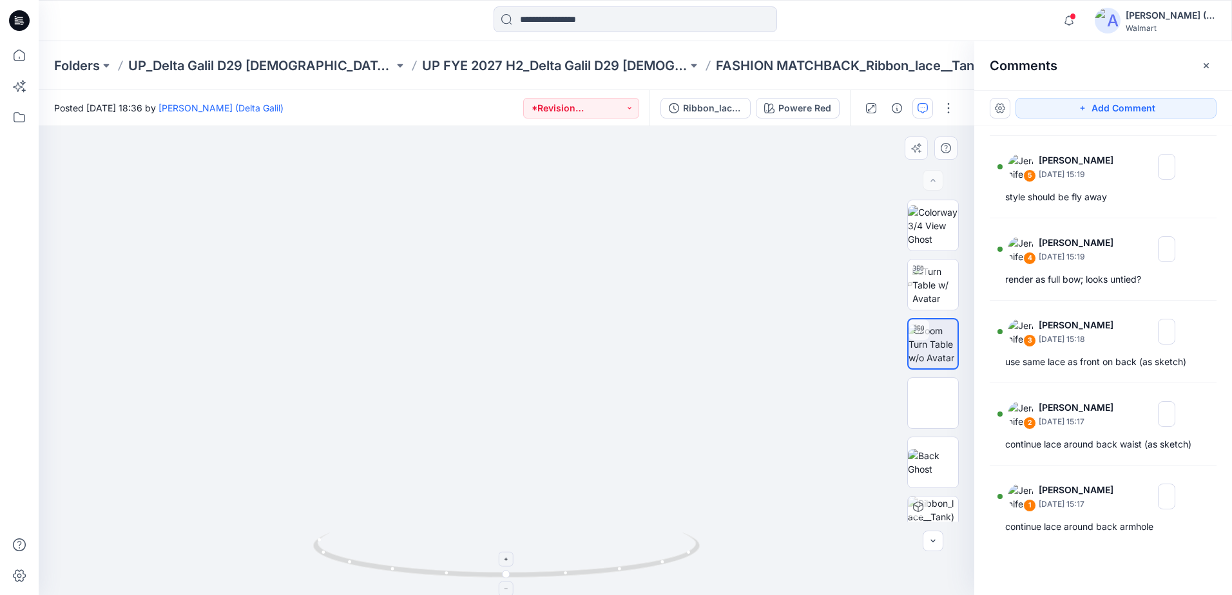
click at [691, 560] on icon at bounding box center [508, 557] width 390 height 48
click at [679, 559] on icon at bounding box center [508, 557] width 390 height 48
click at [731, 109] on div "Ribbon_lace__Tank)" at bounding box center [712, 108] width 59 height 14
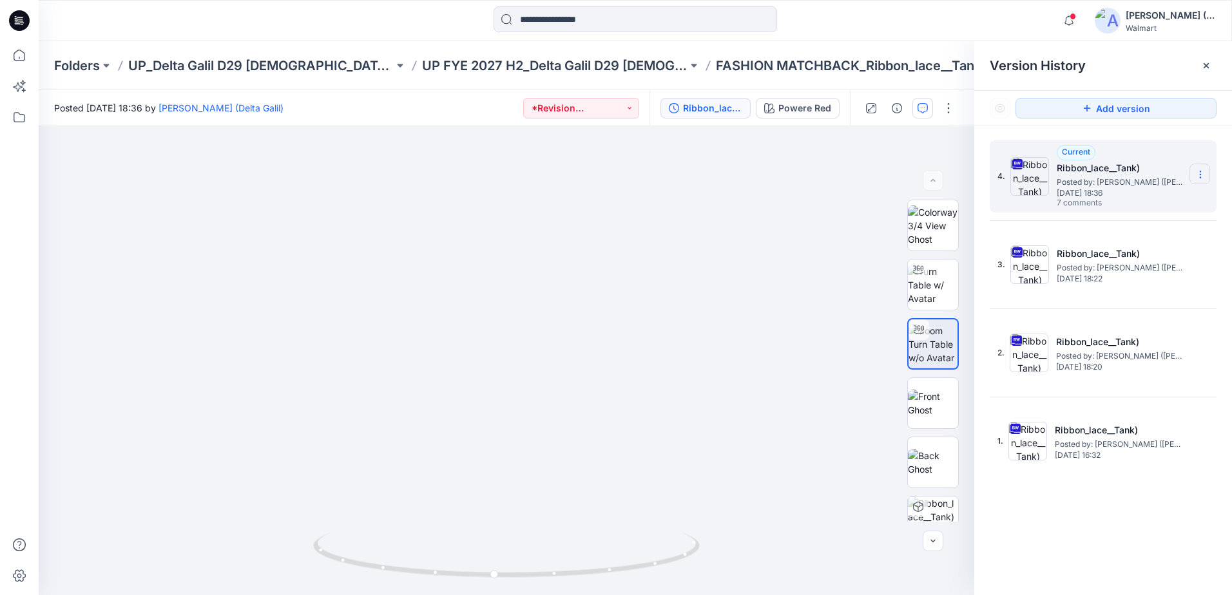
click at [1202, 171] on icon at bounding box center [1200, 174] width 10 height 10
click at [1164, 205] on span "Download Source BW File" at bounding box center [1135, 199] width 108 height 15
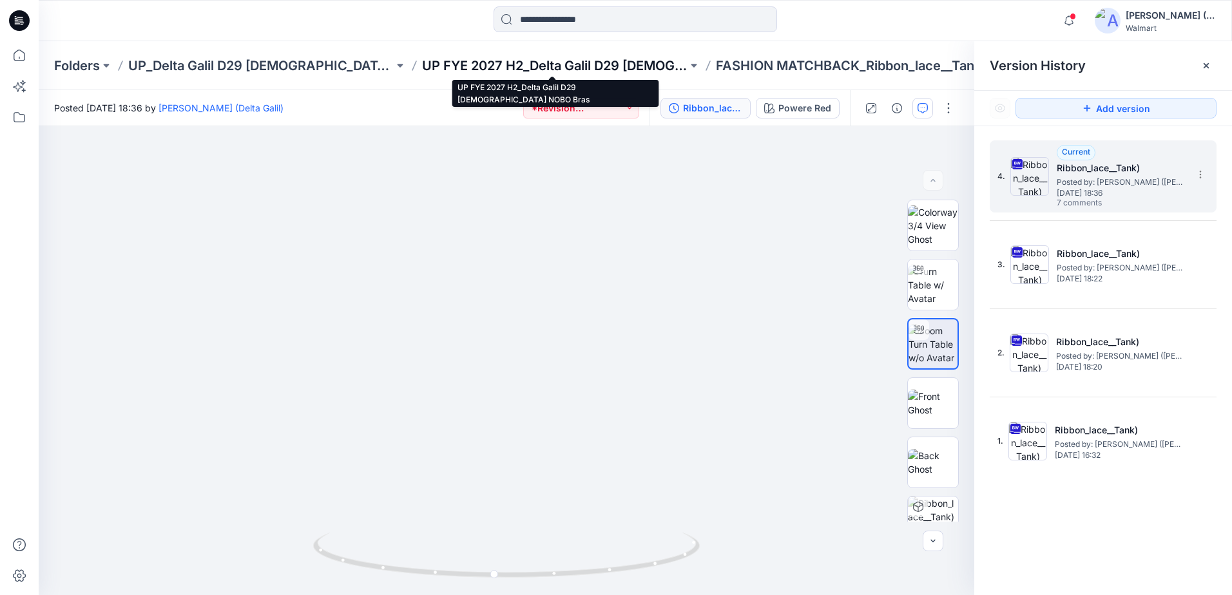
click at [583, 64] on p "UP FYE 2027 H2_Delta Galil D29 [DEMOGRAPHIC_DATA] NOBO Bras" at bounding box center [554, 66] width 265 height 18
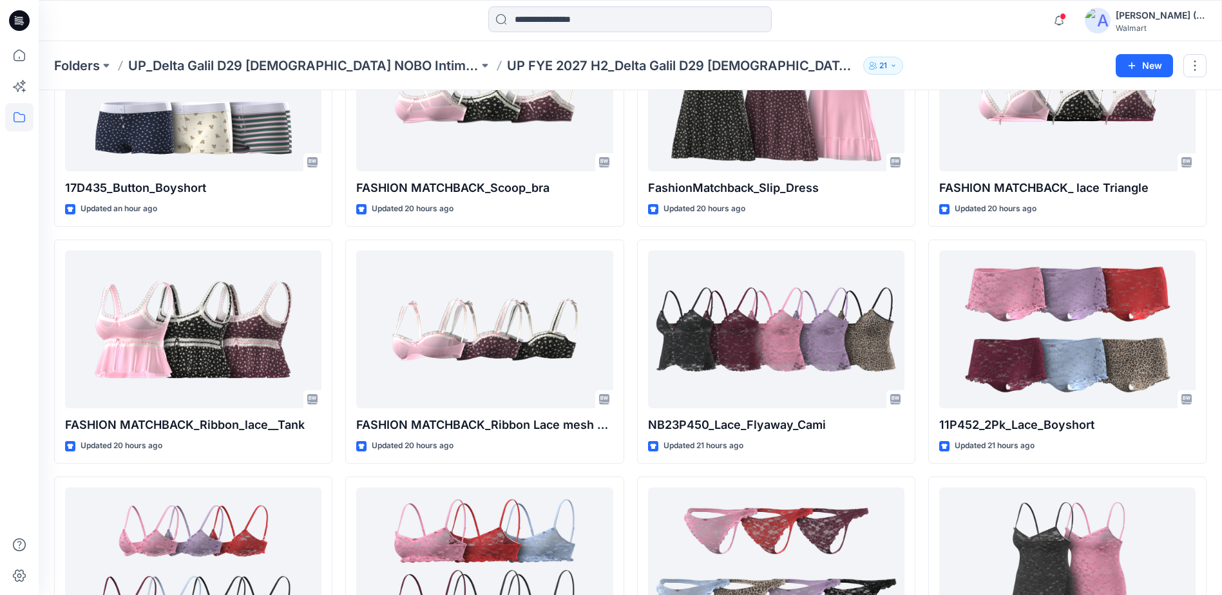
scroll to position [193, 0]
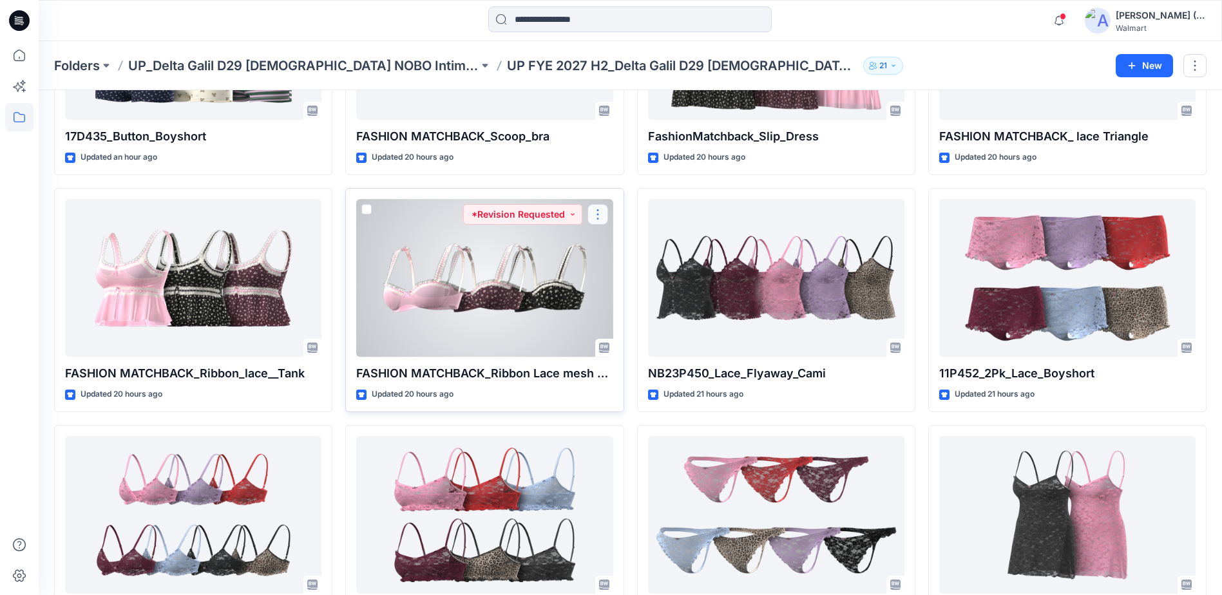
click at [596, 213] on button "button" at bounding box center [598, 214] width 21 height 21
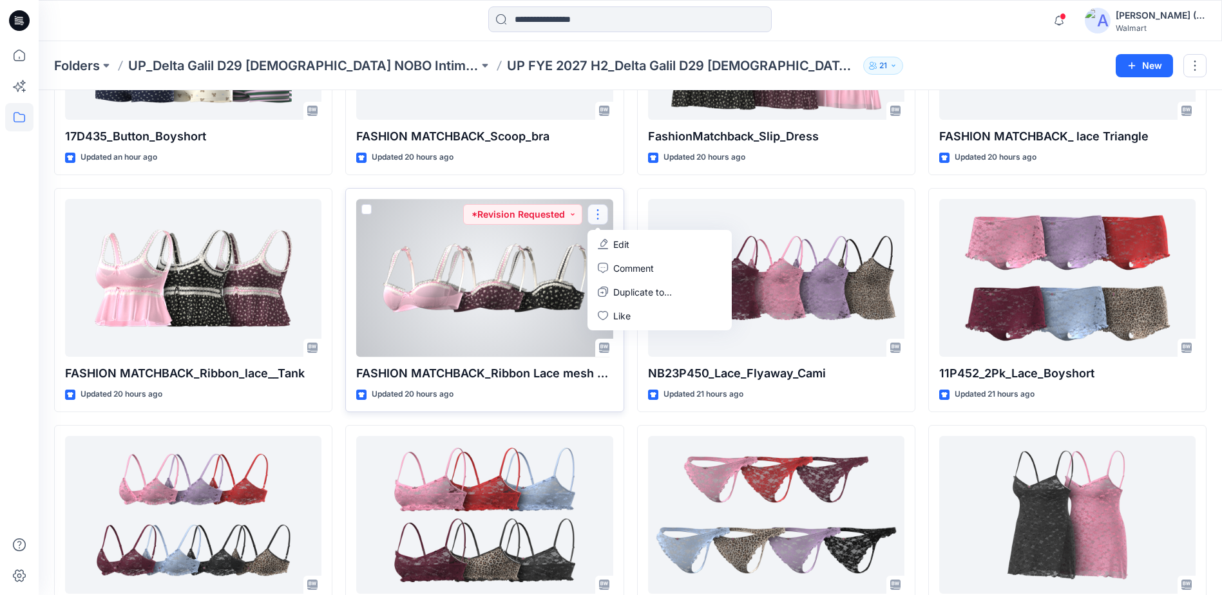
click at [552, 285] on div at bounding box center [484, 278] width 256 height 158
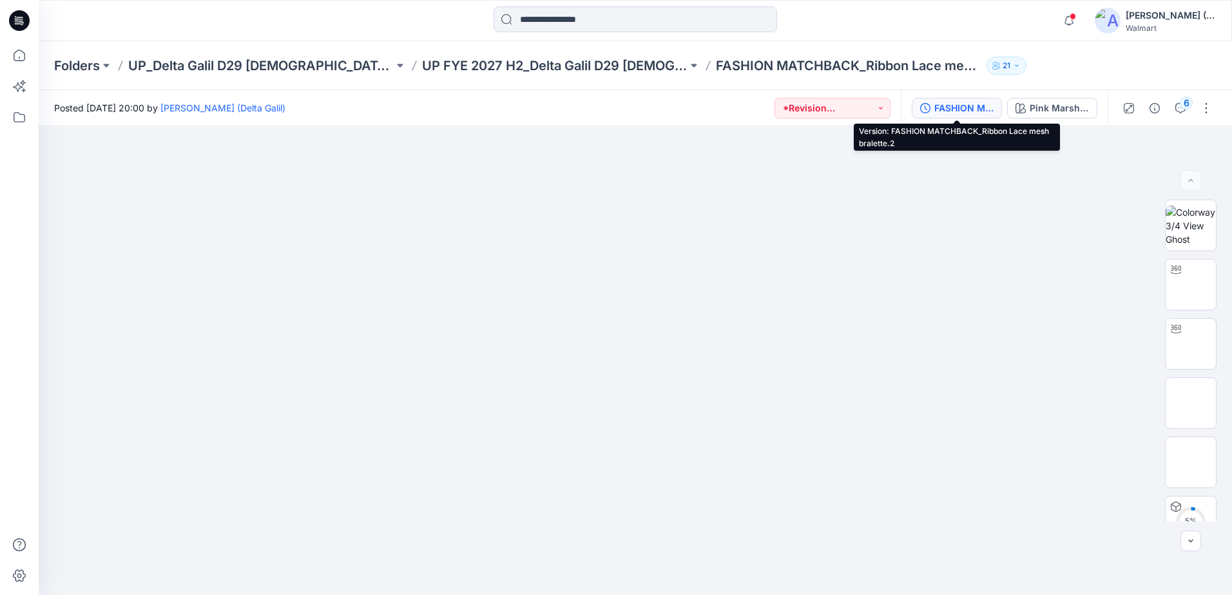
click at [976, 110] on div "FASHION MATCHBACK_Ribbon Lace mesh bralette.2" at bounding box center [963, 108] width 59 height 14
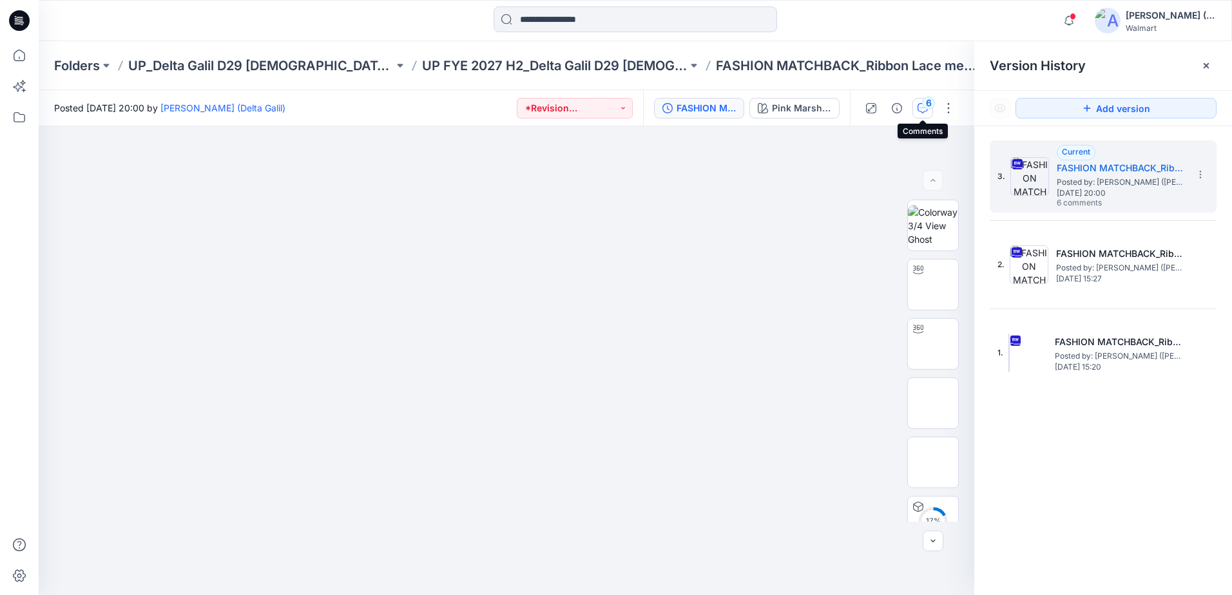
click at [920, 111] on icon "button" at bounding box center [923, 108] width 10 height 10
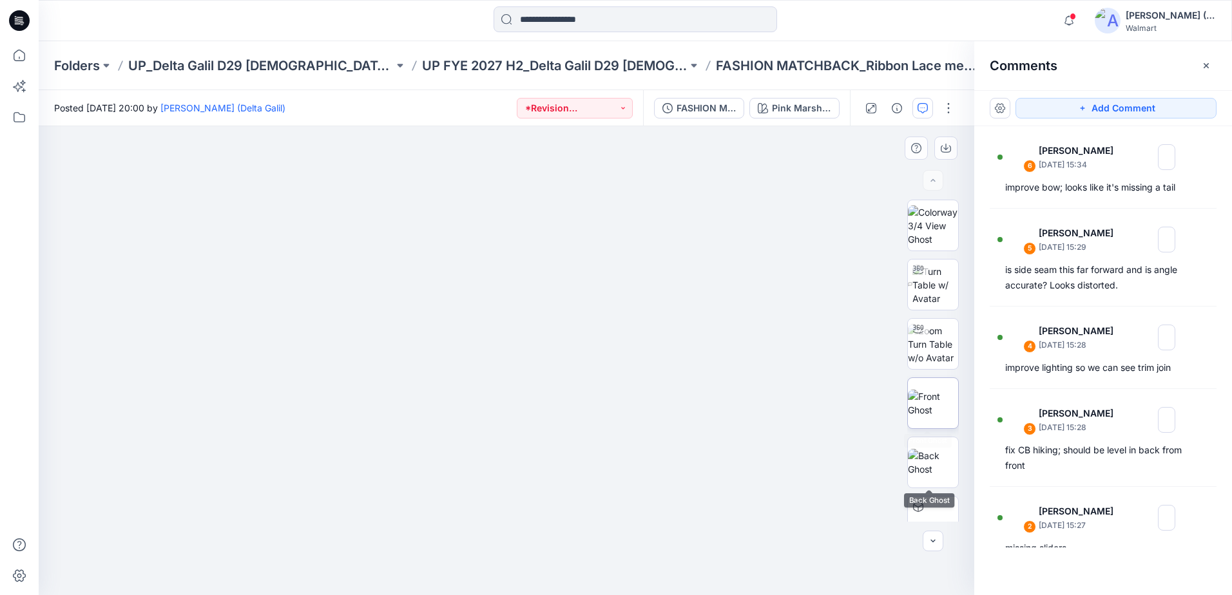
click at [947, 417] on img at bounding box center [933, 403] width 50 height 27
click at [939, 454] on img at bounding box center [933, 462] width 50 height 27
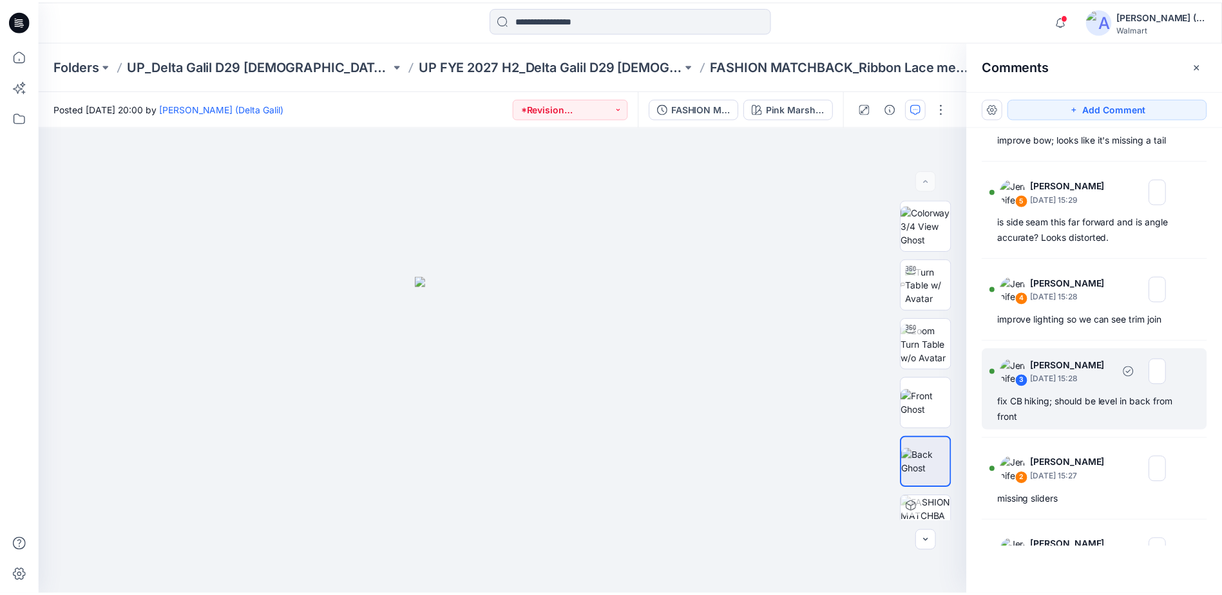
scroll to position [119, 0]
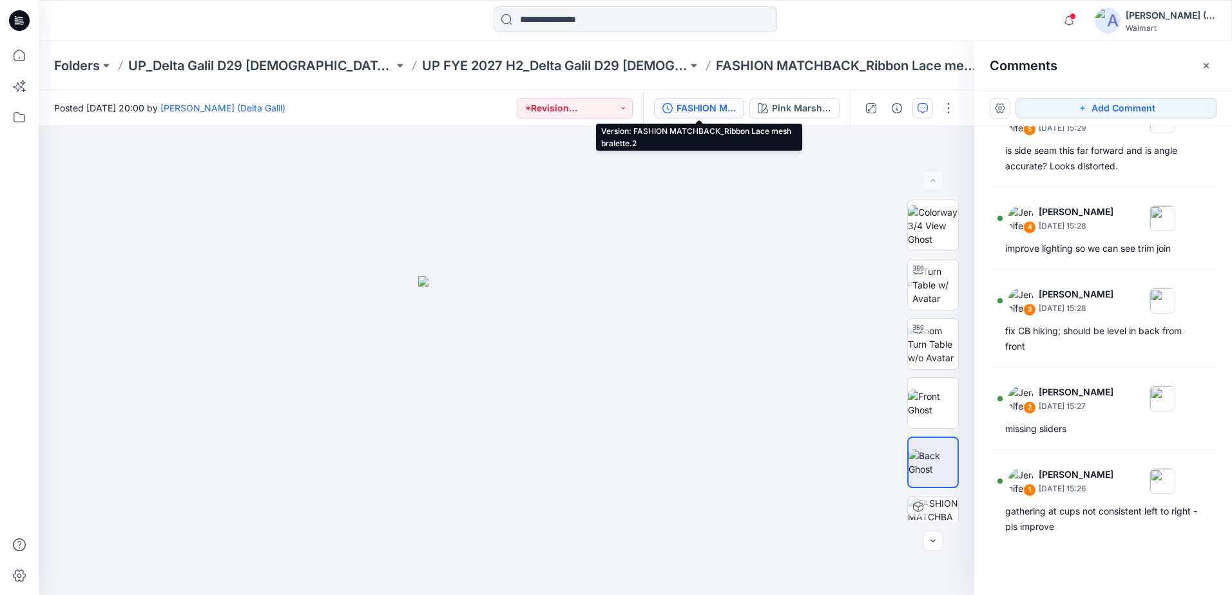
click at [727, 113] on div "FASHION MATCHBACK_Ribbon Lace mesh bralette.2" at bounding box center [706, 108] width 59 height 14
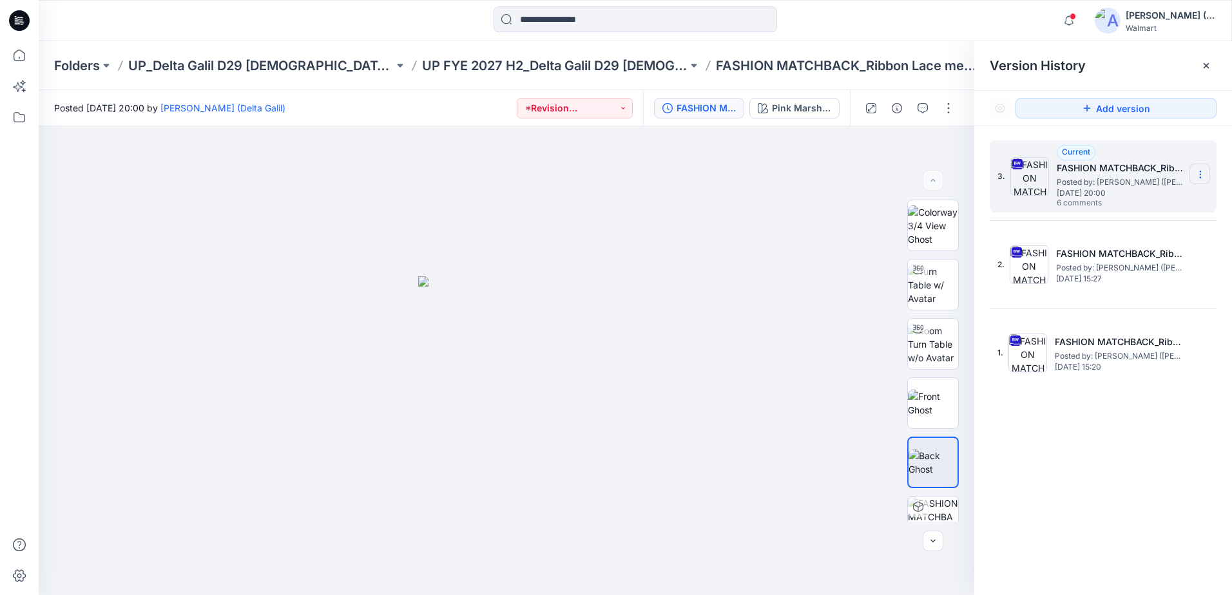
click at [1197, 174] on icon at bounding box center [1200, 174] width 10 height 10
click at [1168, 202] on span "Download Source BW File" at bounding box center [1135, 199] width 108 height 15
click at [892, 24] on div at bounding box center [635, 20] width 597 height 28
click at [23, 57] on icon at bounding box center [19, 55] width 28 height 28
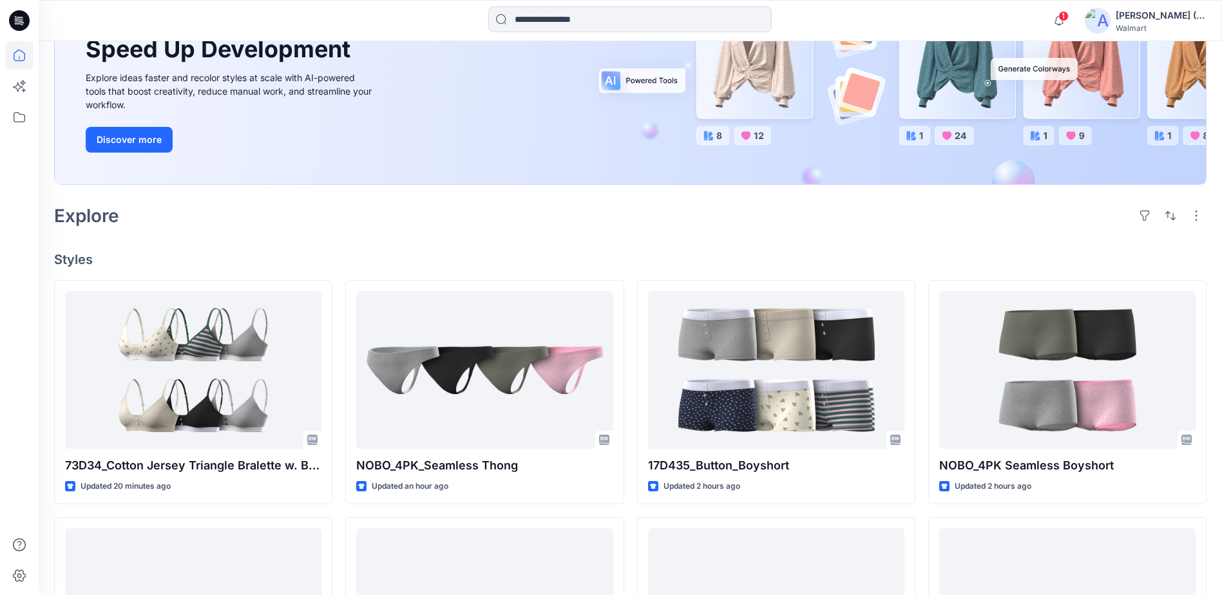
scroll to position [193, 0]
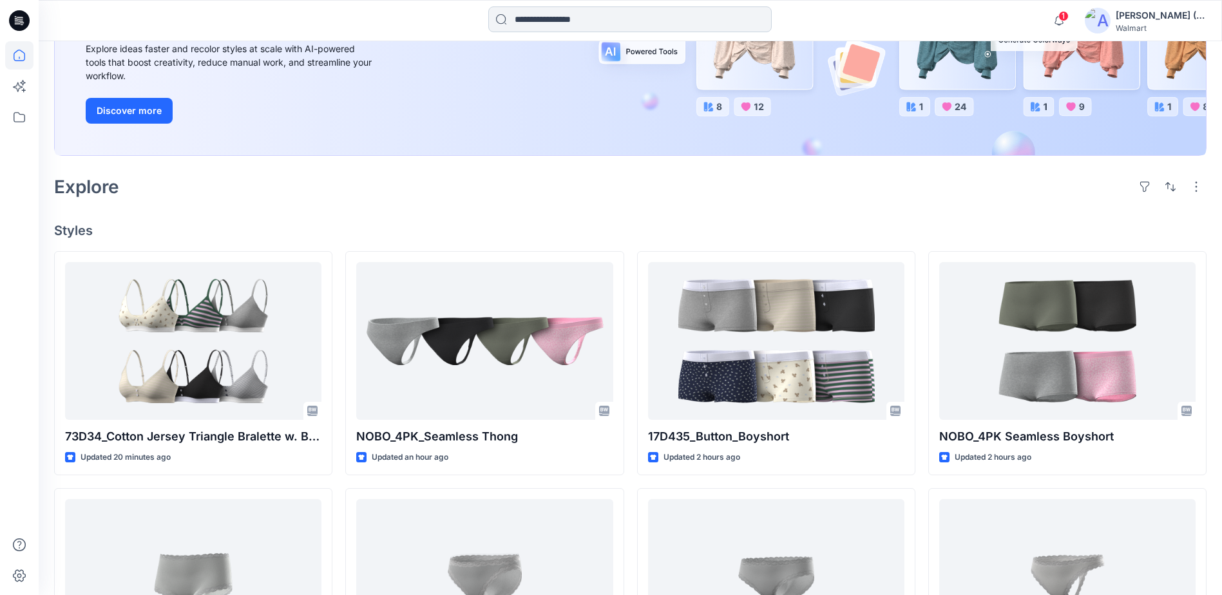
click at [652, 23] on input at bounding box center [630, 19] width 284 height 26
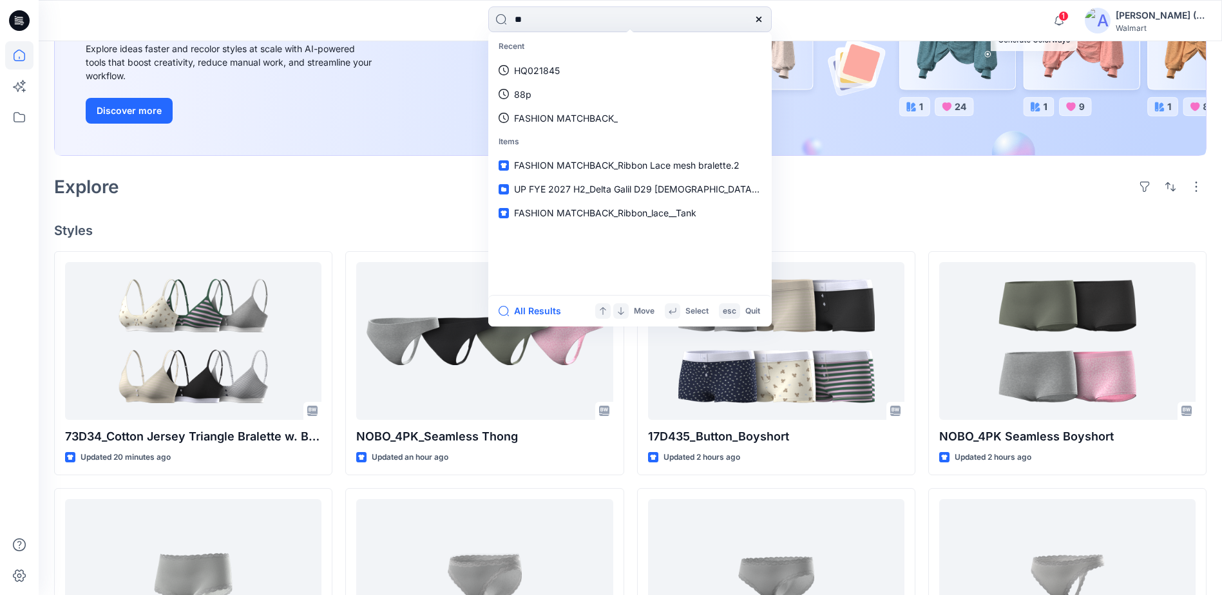
type input "**"
click at [524, 312] on button "All Results" at bounding box center [534, 311] width 71 height 15
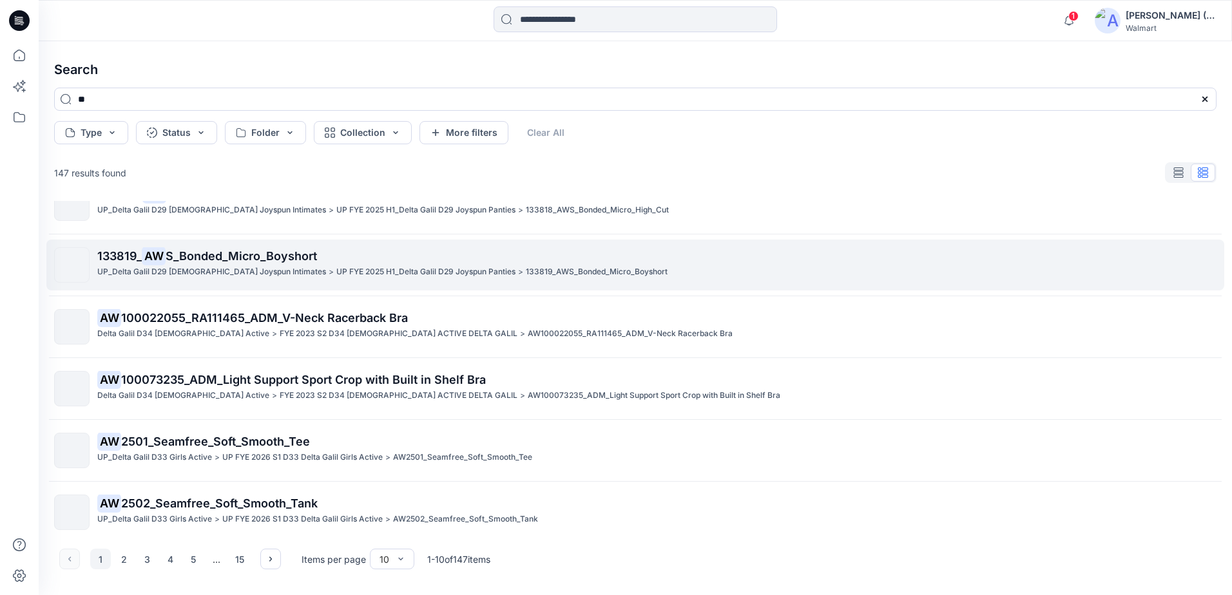
scroll to position [286, 0]
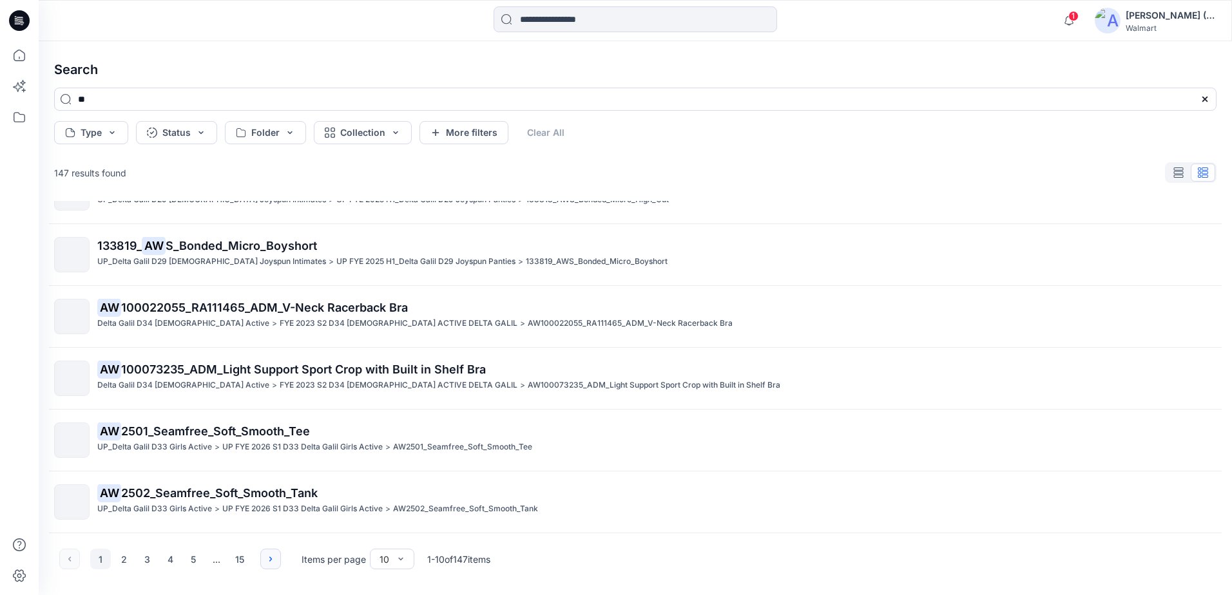
click at [266, 561] on icon "button" at bounding box center [270, 559] width 10 height 10
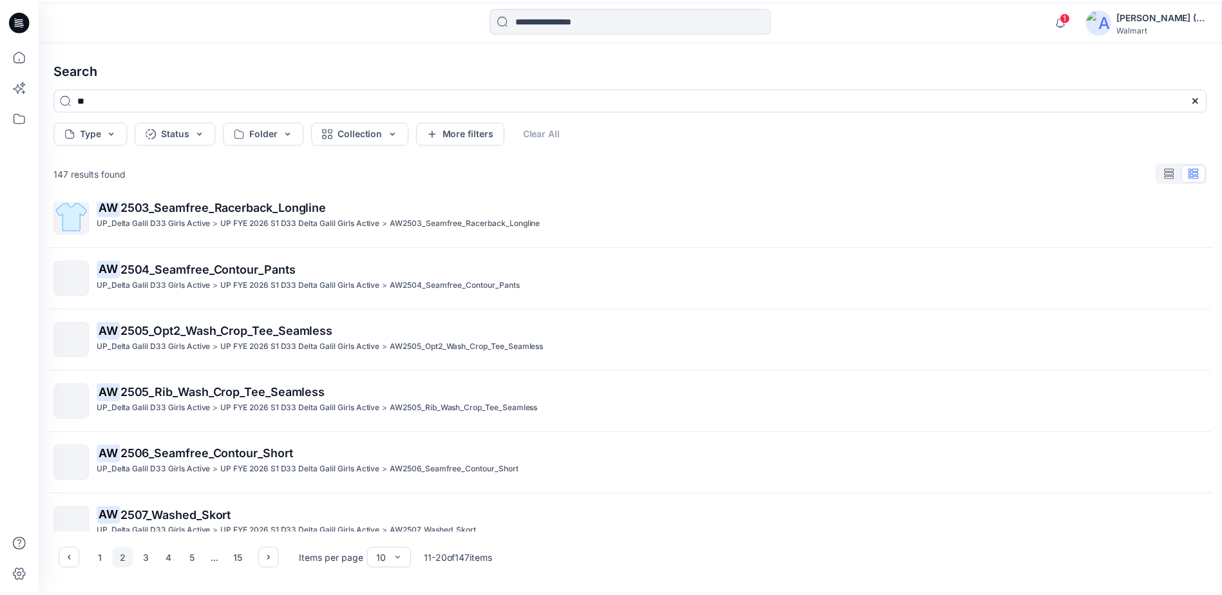
scroll to position [0, 0]
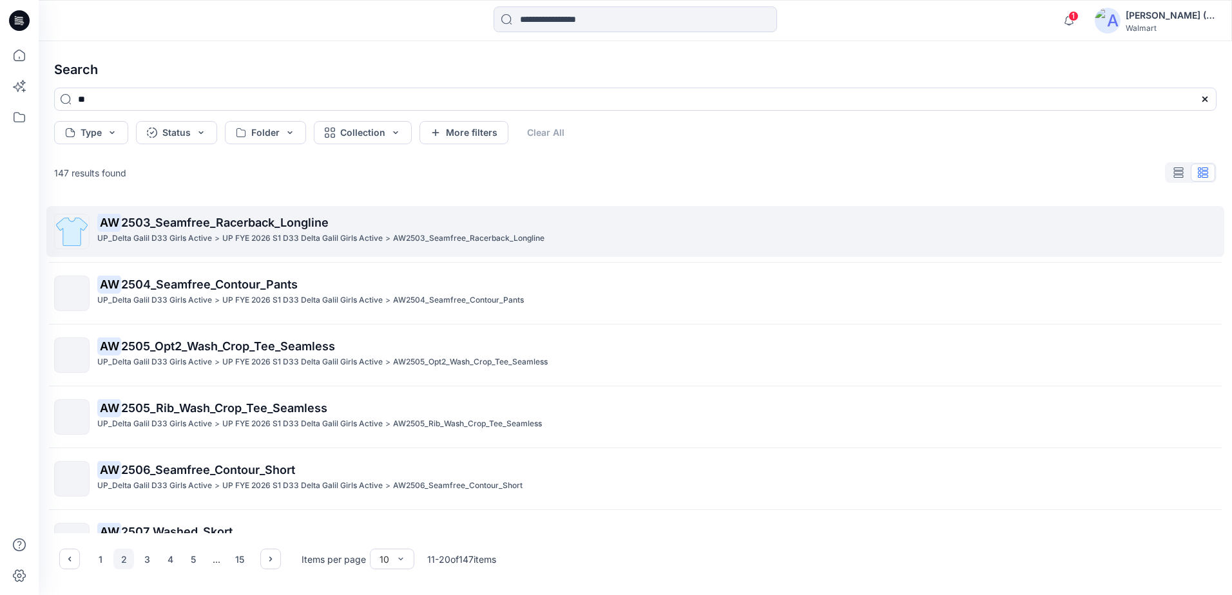
click at [295, 228] on span "2503_Seamfree_Racerback_Longline" at bounding box center [224, 223] width 207 height 14
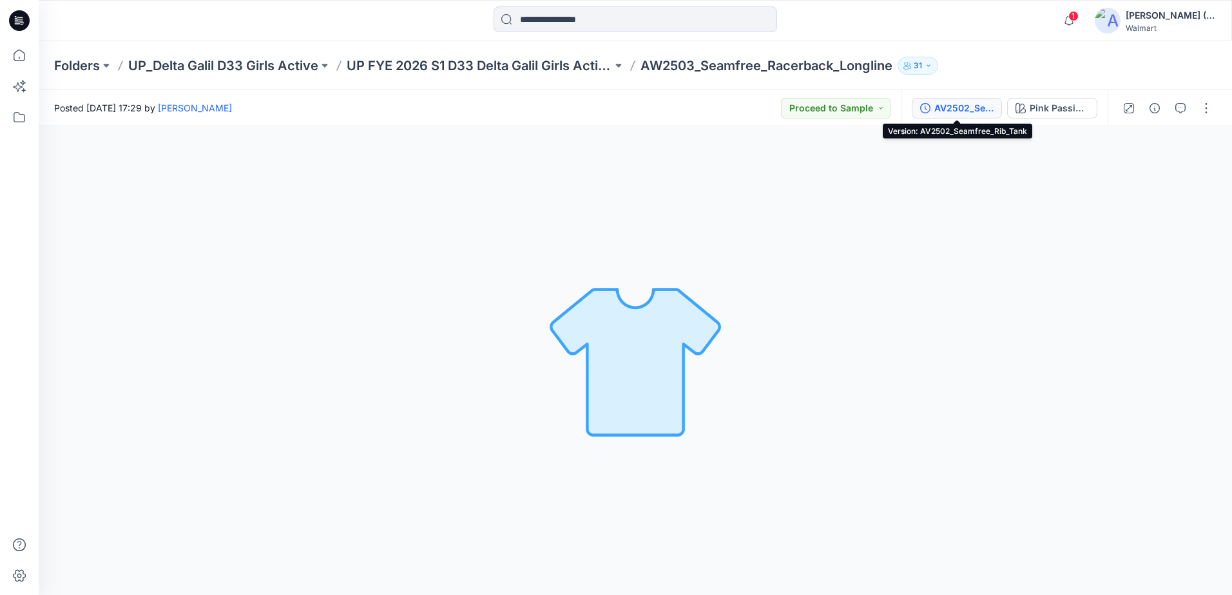
click at [977, 111] on div "AV2502_Seamfree_Rib_Tank" at bounding box center [963, 108] width 59 height 14
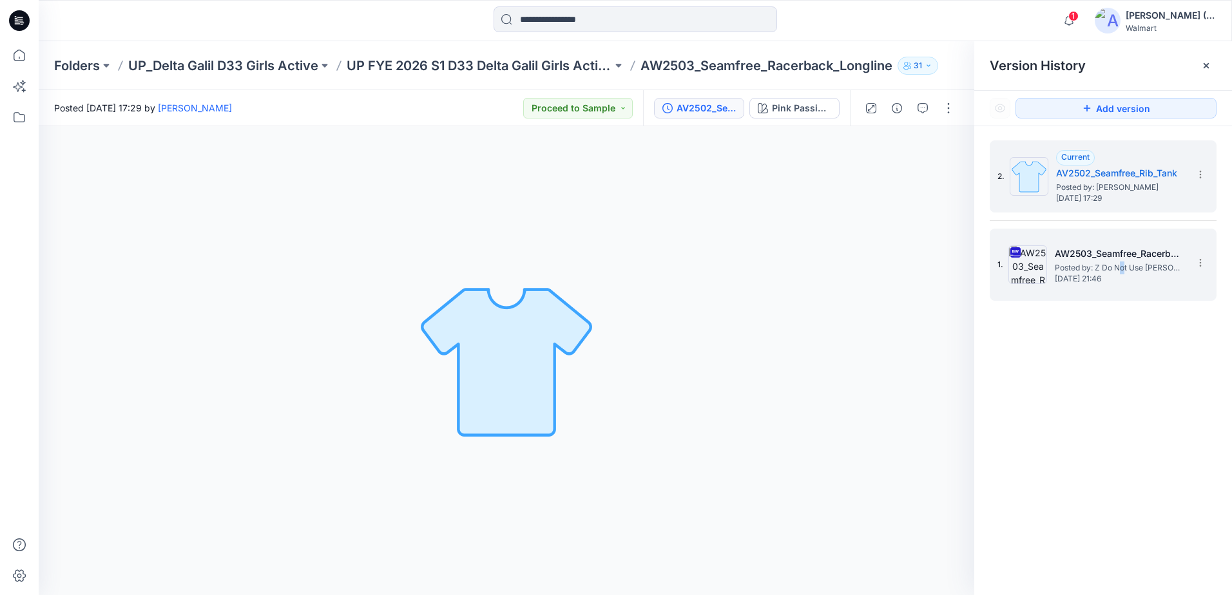
click at [1122, 262] on span "Posted by: Z Do Not Use Elizabeth Al Shehabi" at bounding box center [1119, 268] width 129 height 13
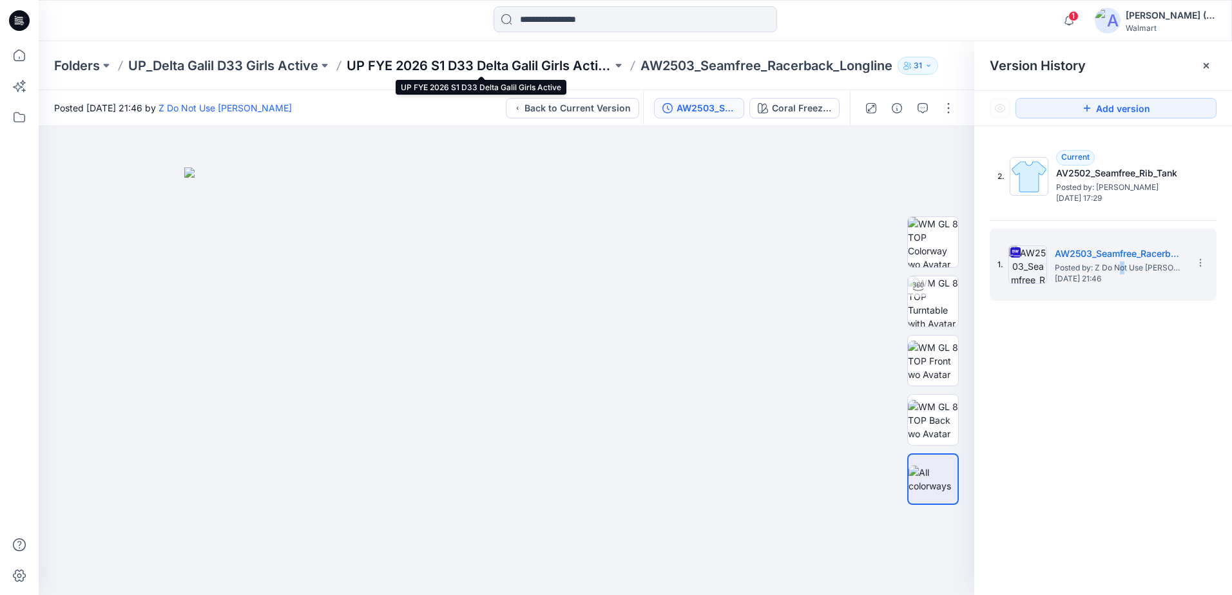
click at [408, 66] on p "UP FYE 2026 S1 D33 Delta Galil Girls Active" at bounding box center [479, 66] width 265 height 18
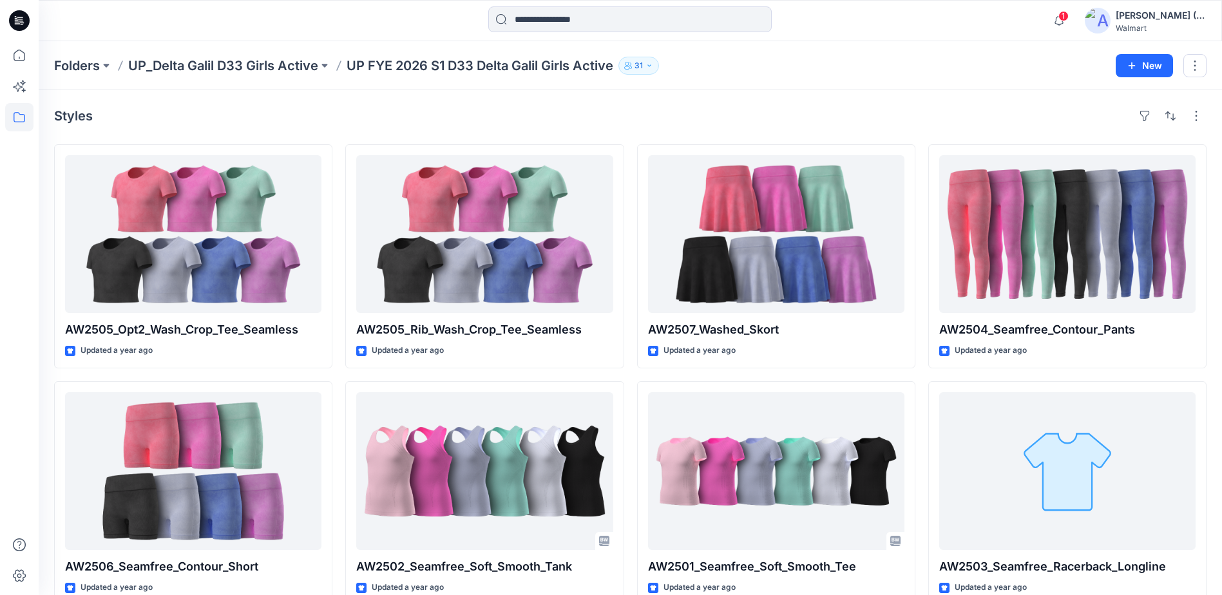
scroll to position [26, 0]
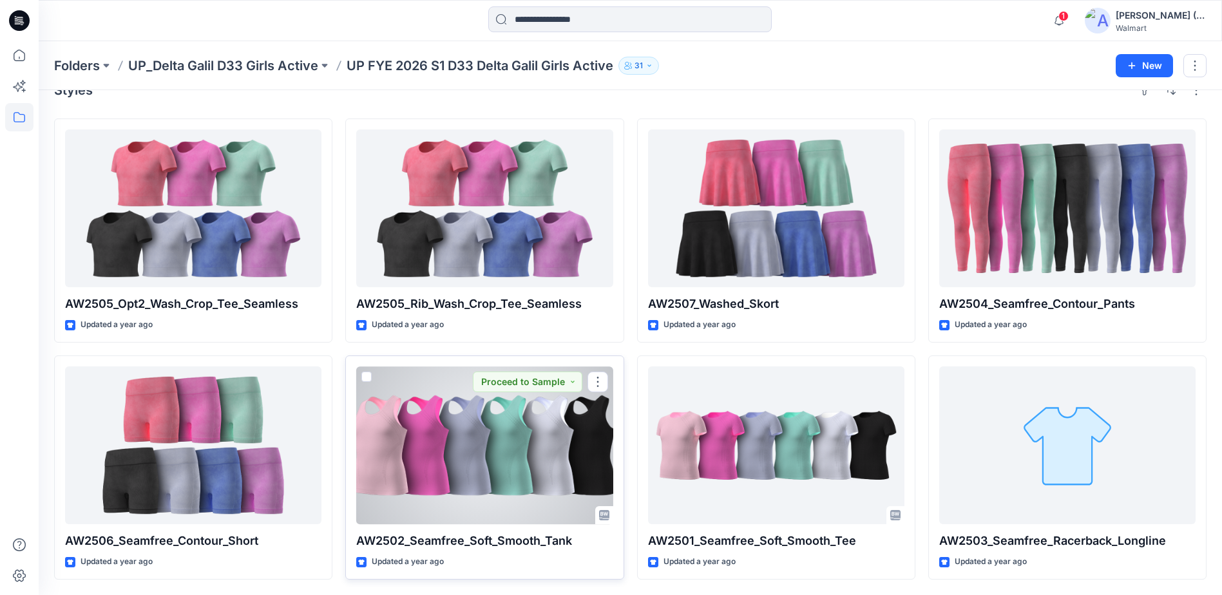
click at [407, 407] on div at bounding box center [484, 446] width 256 height 158
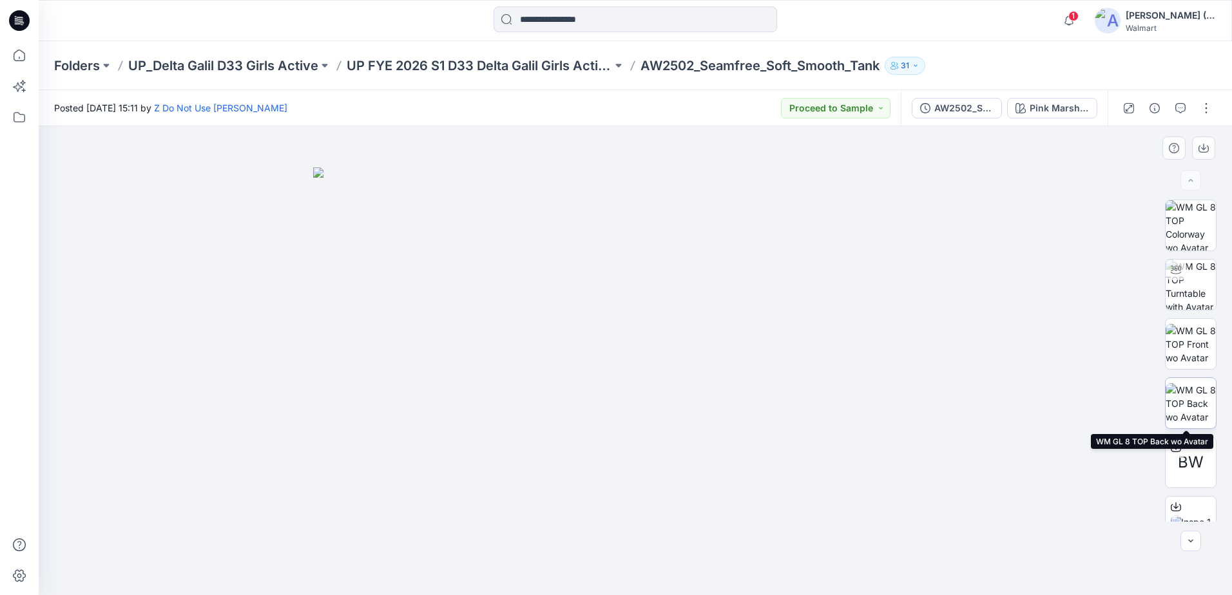
click at [1202, 398] on img at bounding box center [1191, 403] width 50 height 41
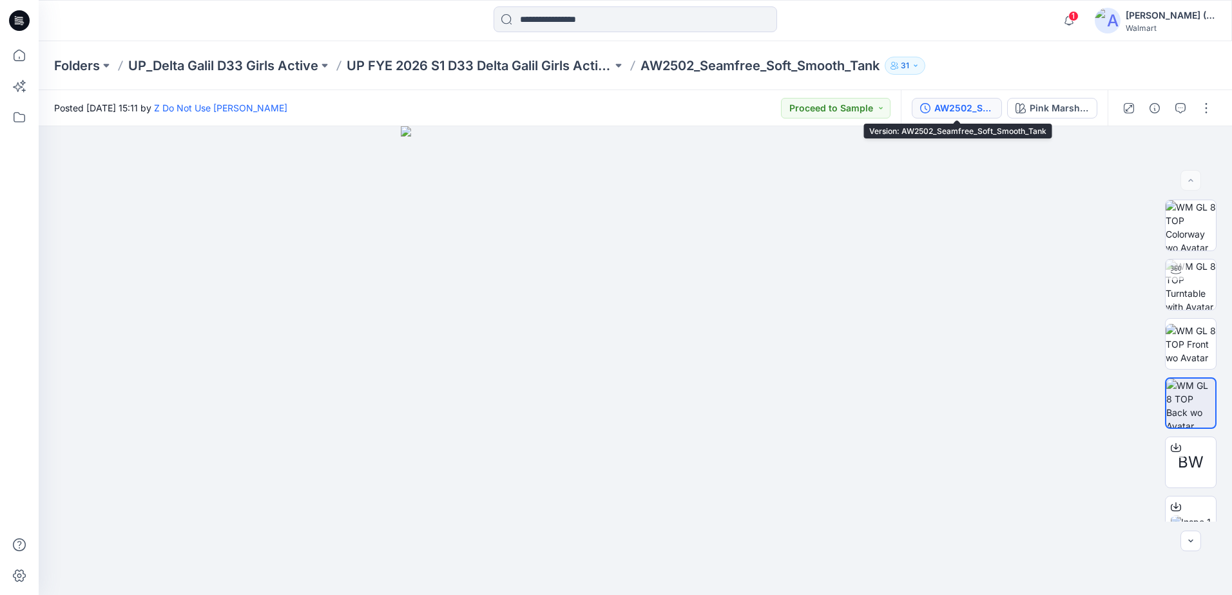
click at [976, 111] on div "AW2502_Seamfree_Soft_Smooth_Tank" at bounding box center [963, 108] width 59 height 14
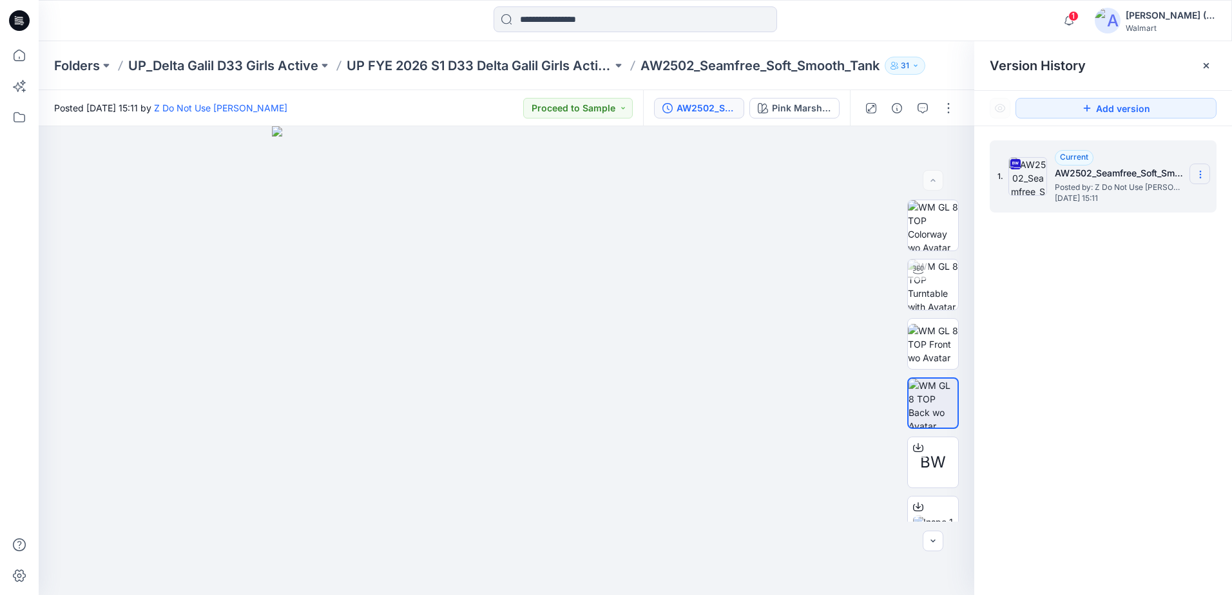
click at [1201, 175] on icon at bounding box center [1200, 174] width 10 height 10
click at [1157, 202] on span "Download Source BW File" at bounding box center [1135, 199] width 108 height 15
click at [941, 455] on span "BW" at bounding box center [933, 462] width 26 height 23
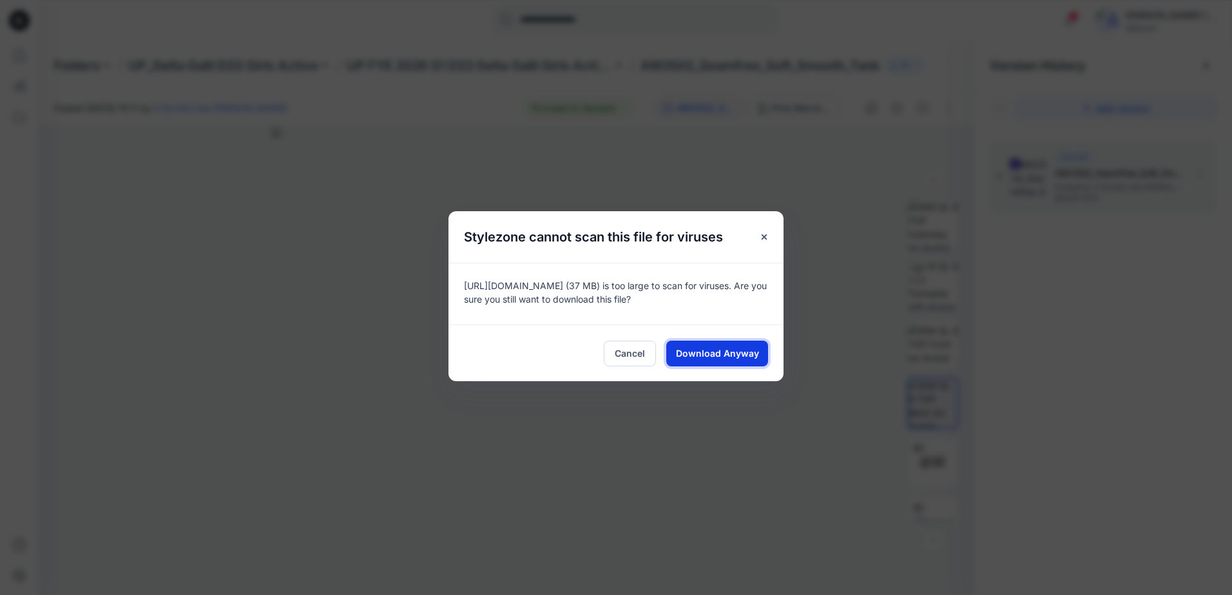
click at [748, 354] on span "Download Anyway" at bounding box center [717, 354] width 83 height 14
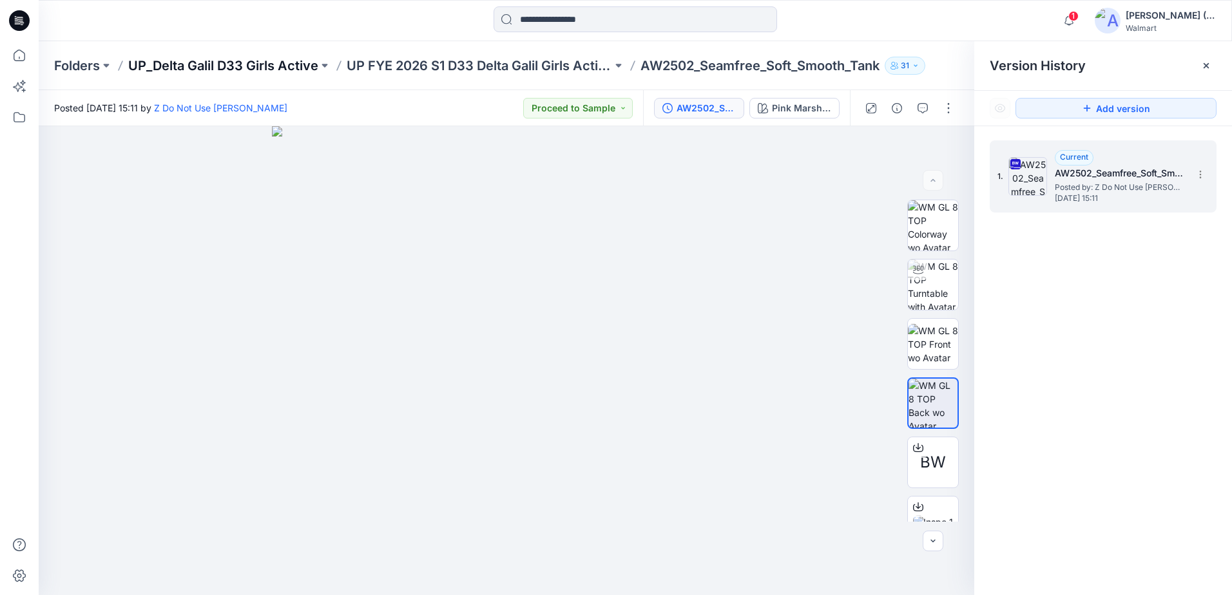
click at [245, 72] on p "UP_Delta Galil D33 Girls Active" at bounding box center [223, 66] width 190 height 18
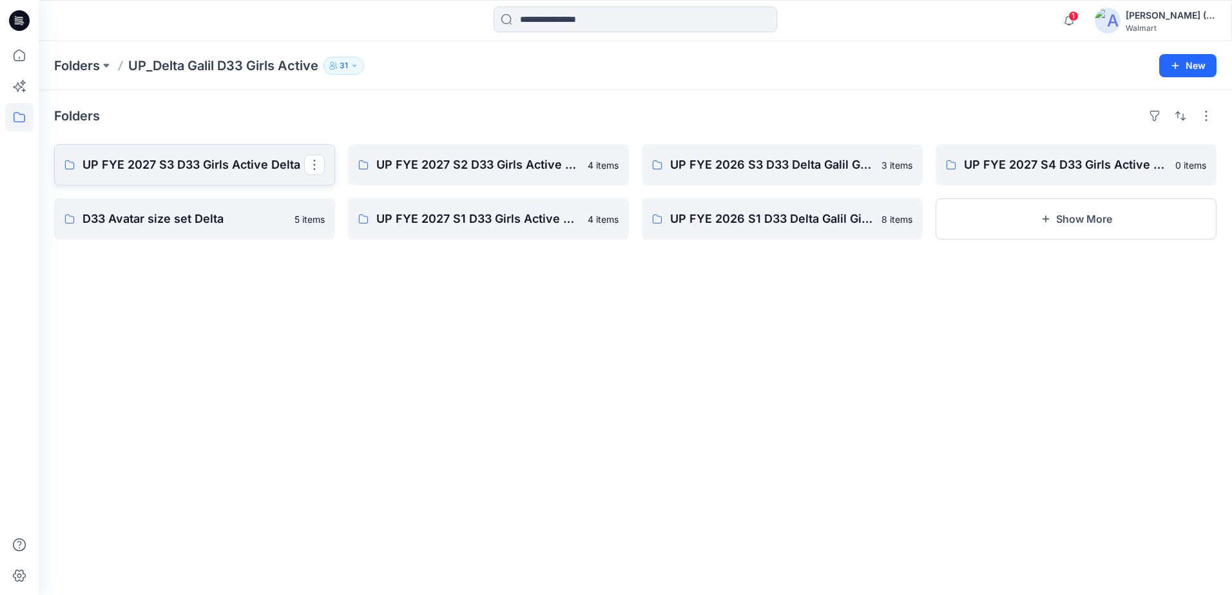
click at [249, 159] on p "UP FYE 2027 S3 D33 Girls Active Delta" at bounding box center [193, 165] width 222 height 18
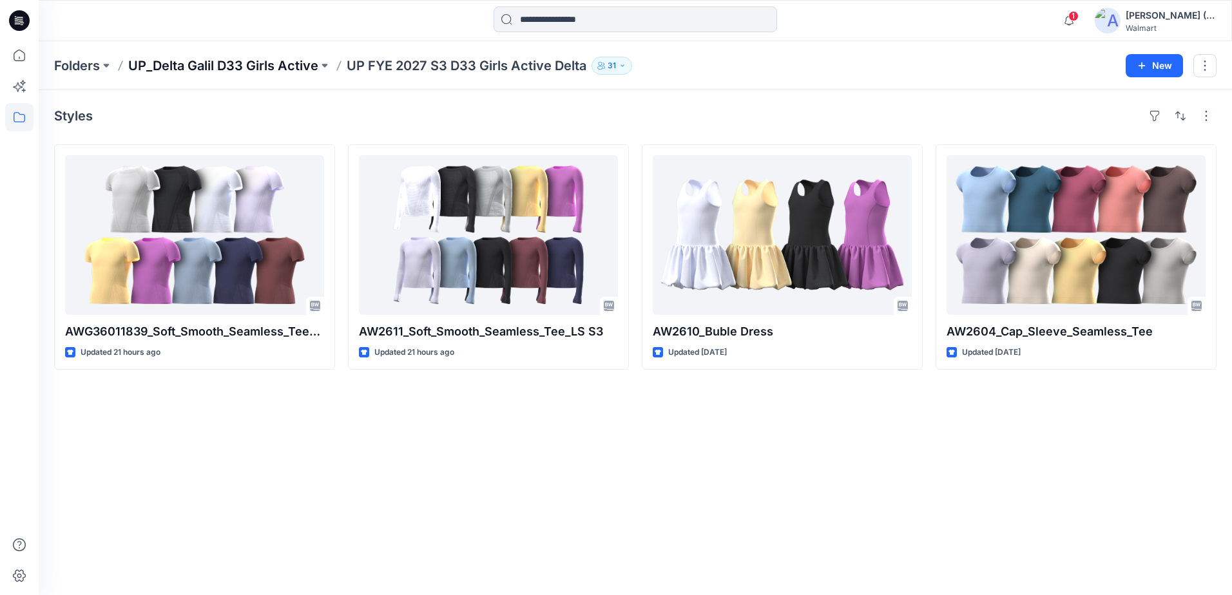
click at [169, 66] on p "UP_Delta Galil D33 Girls Active" at bounding box center [223, 66] width 190 height 18
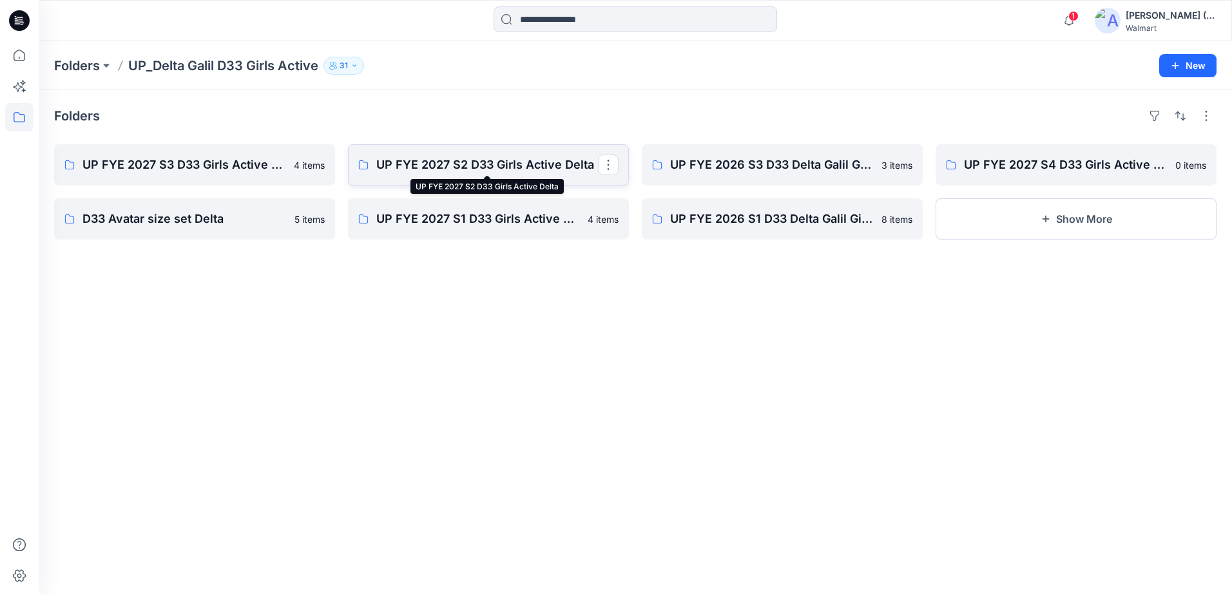
click at [438, 164] on p "UP FYE 2027 S2 D33 Girls Active Delta" at bounding box center [487, 165] width 222 height 18
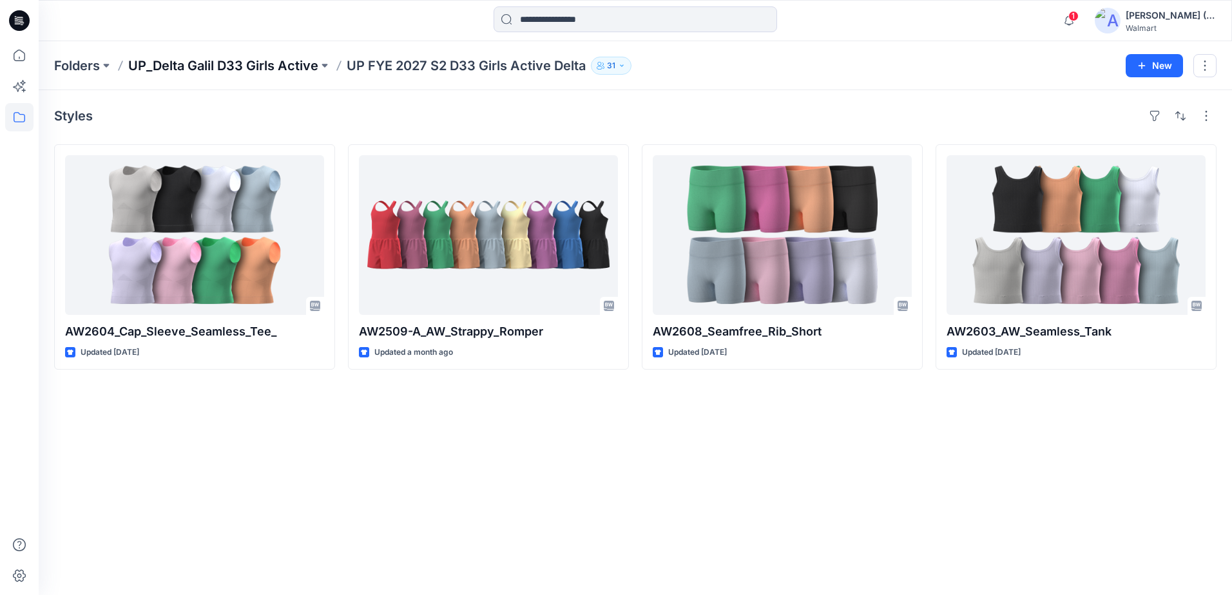
click at [227, 67] on p "UP_Delta Galil D33 Girls Active" at bounding box center [223, 66] width 190 height 18
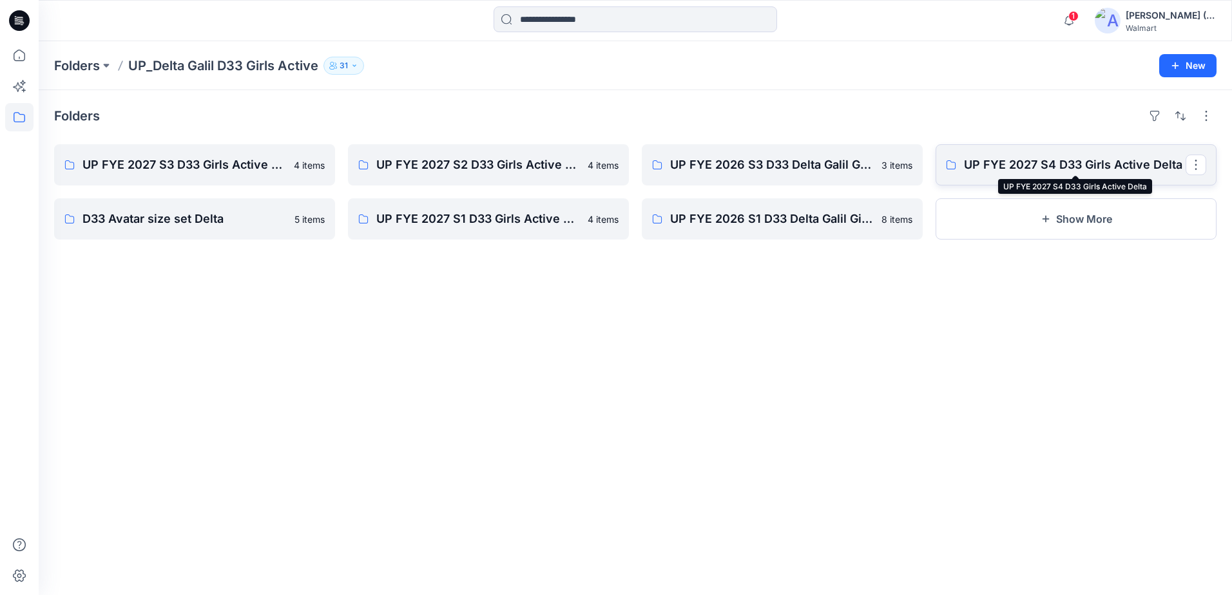
click at [1048, 169] on p "UP FYE 2027 S4 D33 Girls Active Delta" at bounding box center [1075, 165] width 222 height 18
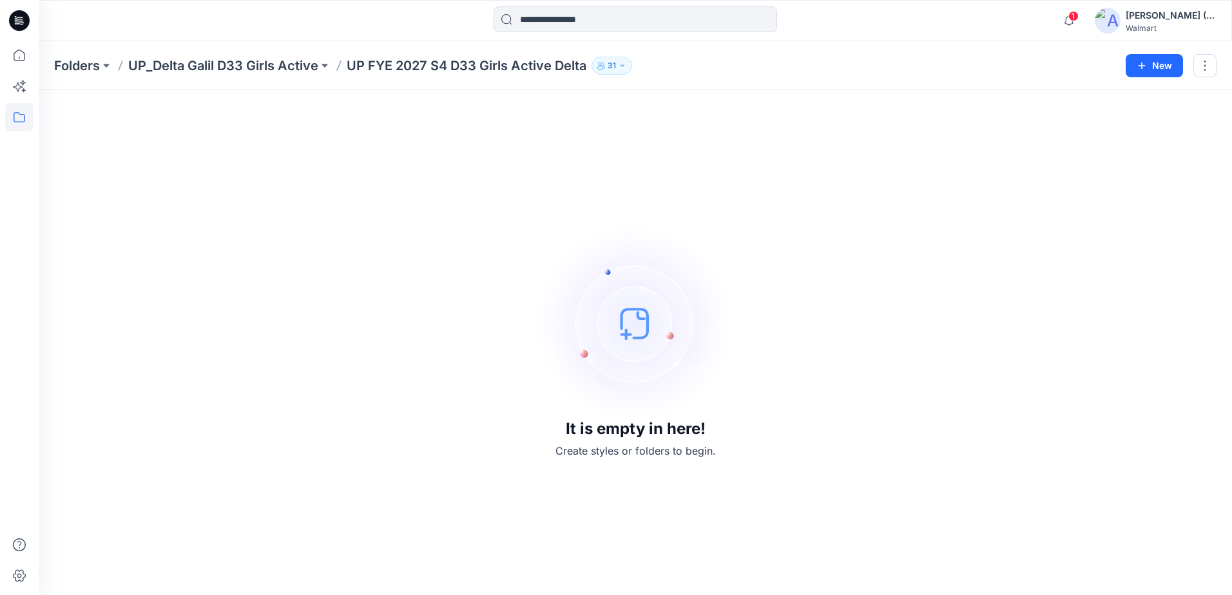
click at [257, 63] on p "UP_Delta Galil D33 Girls Active" at bounding box center [223, 66] width 190 height 18
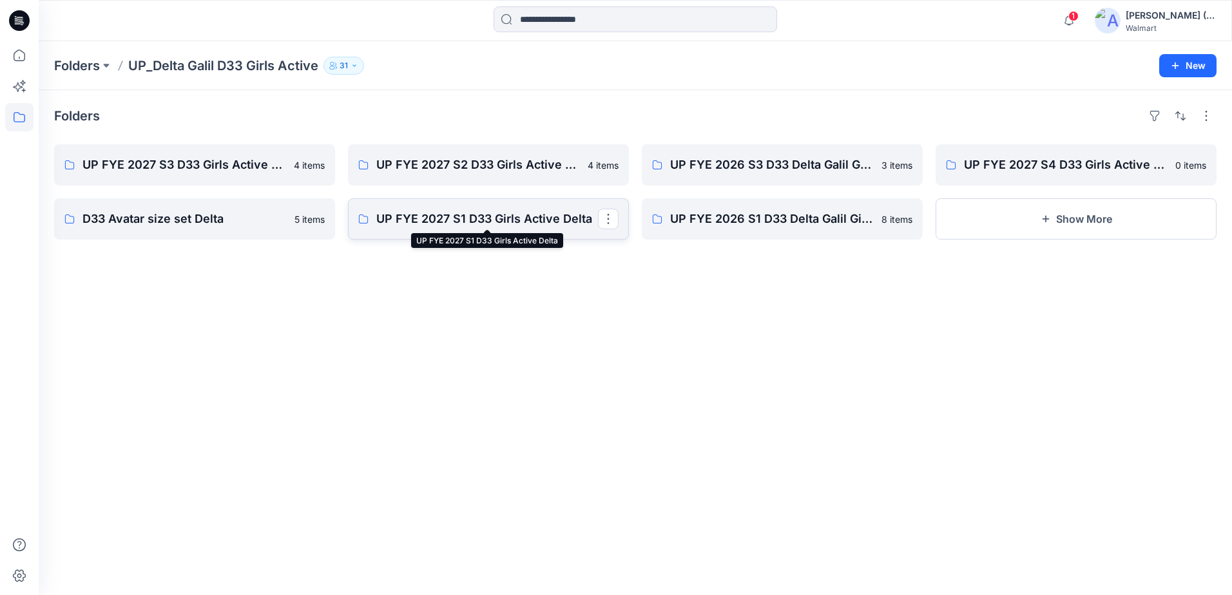
click at [548, 222] on p "UP FYE 2027 S1 D33 Girls Active Delta" at bounding box center [487, 219] width 222 height 18
click at [236, 160] on p "UP FYE 2027 S3 D33 Girls Active Delta" at bounding box center [193, 165] width 222 height 18
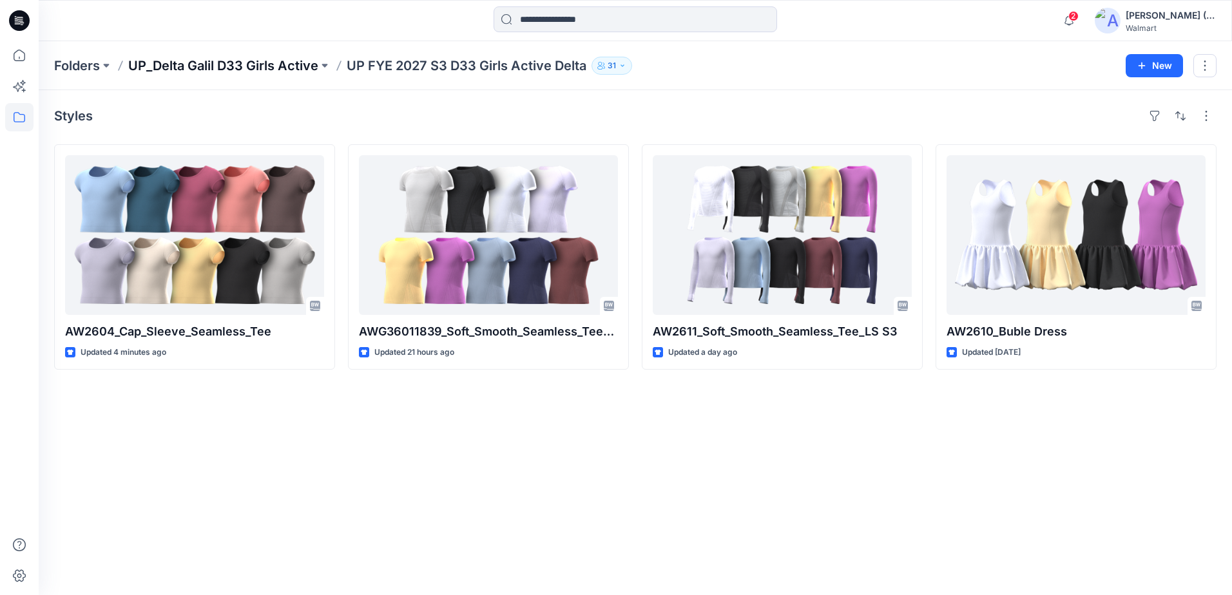
click at [166, 61] on p "UP_Delta Galil D33 Girls Active" at bounding box center [223, 66] width 190 height 18
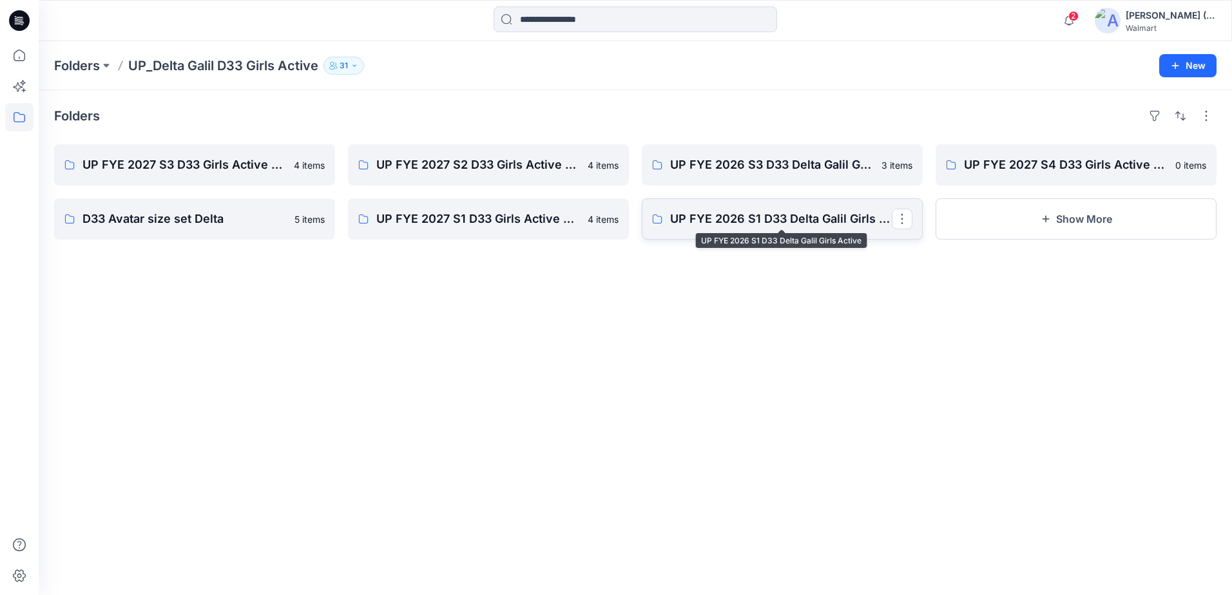
click at [840, 226] on p "UP FYE 2026 S1 D33 Delta Galil Girls Active" at bounding box center [781, 219] width 222 height 18
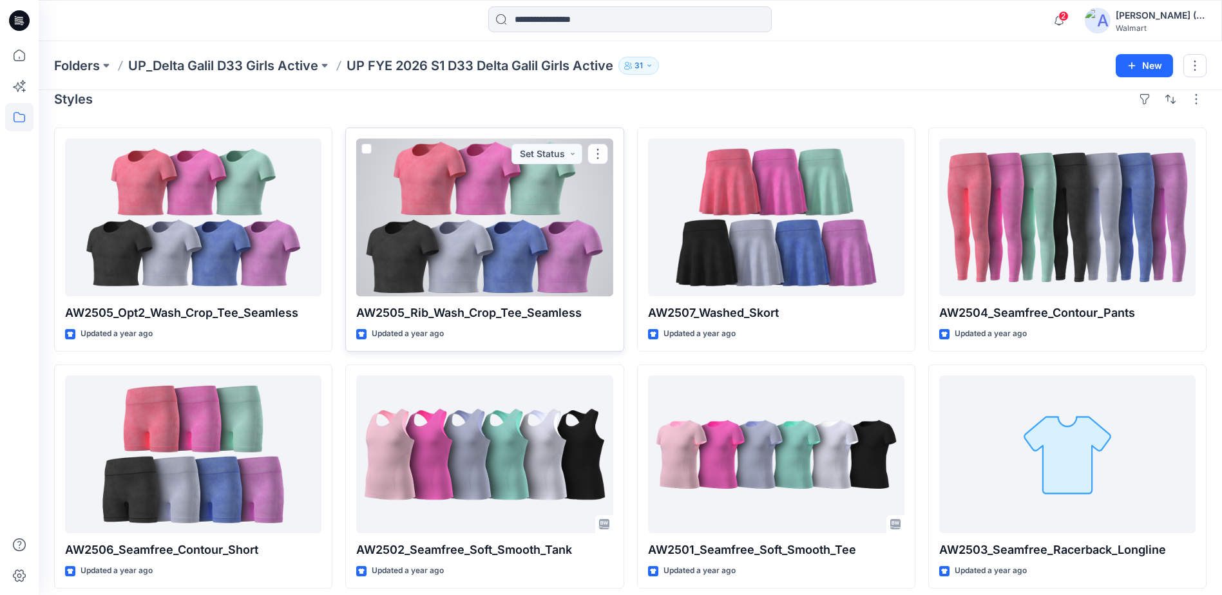
scroll to position [26, 0]
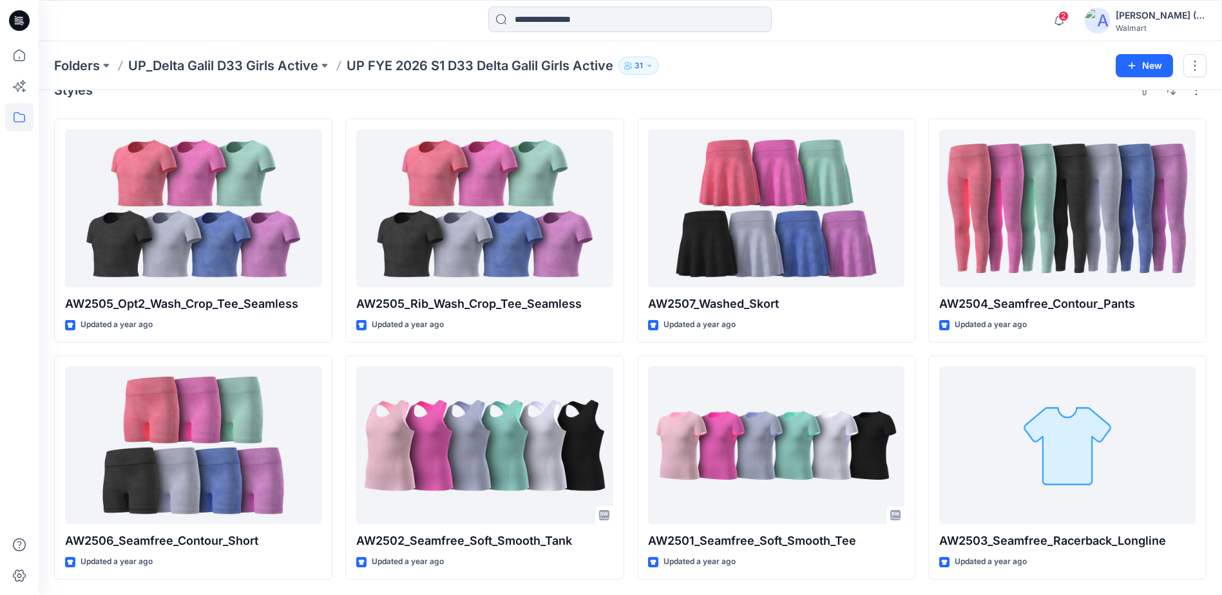
click at [254, 68] on p "UP_Delta Galil D33 Girls Active" at bounding box center [223, 66] width 190 height 18
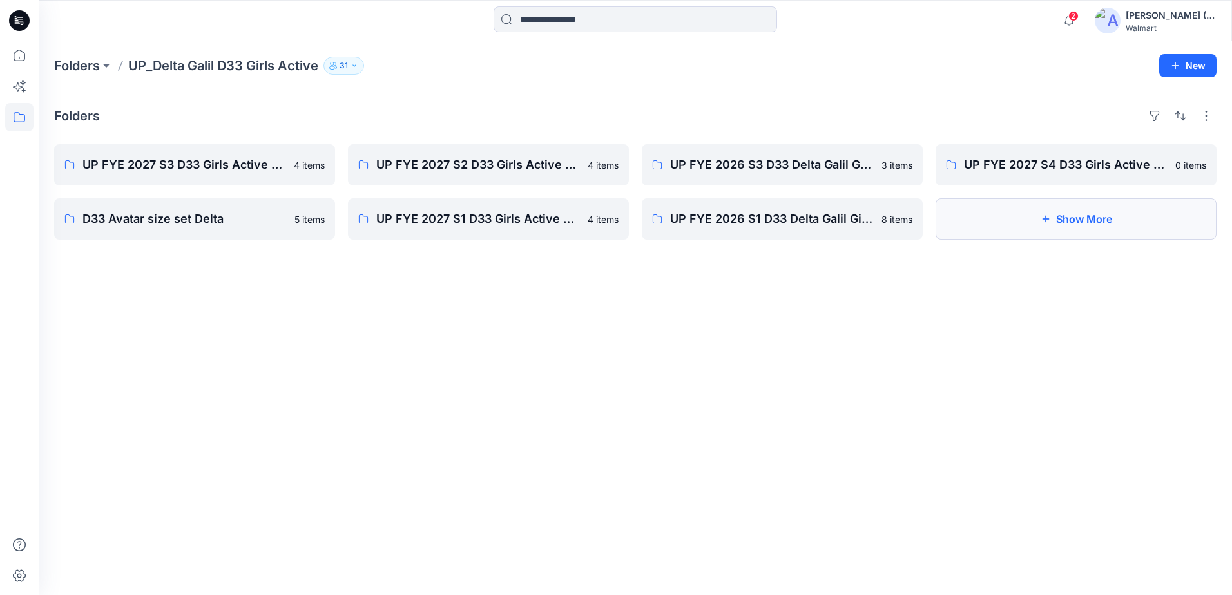
click at [1014, 209] on button "Show More" at bounding box center [1076, 218] width 281 height 41
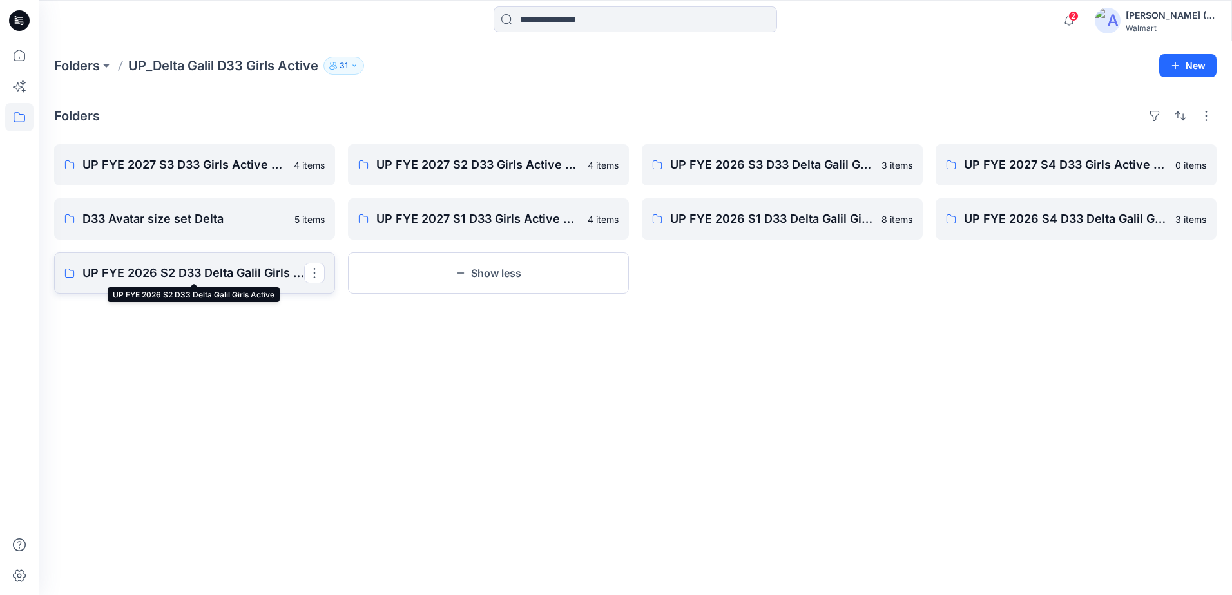
click at [269, 278] on p "UP FYE 2026 S2 D33 Delta Galil Girls Active" at bounding box center [193, 273] width 222 height 18
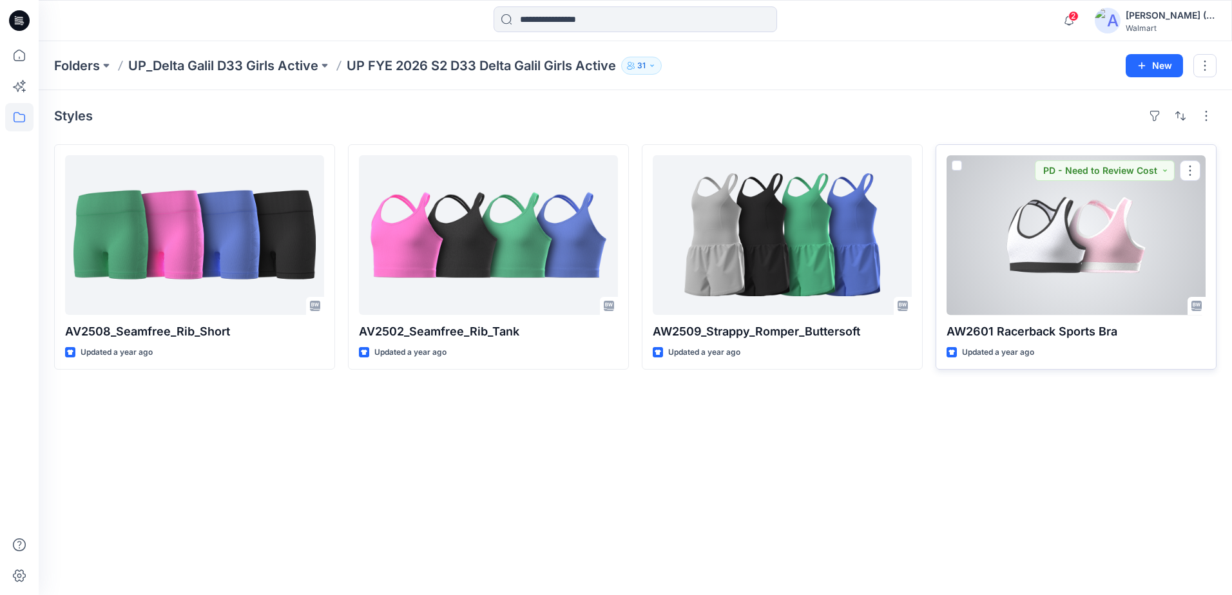
click at [1098, 227] on div at bounding box center [1076, 235] width 259 height 160
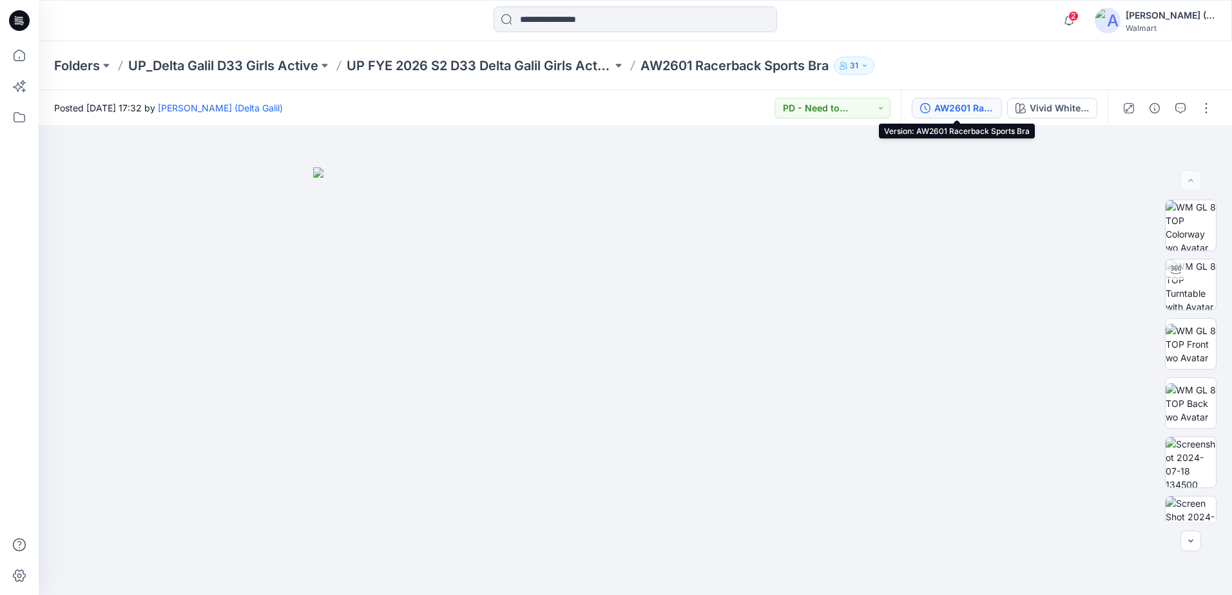
click at [943, 108] on div "AW2601 Racerback Sports Bra" at bounding box center [963, 108] width 59 height 14
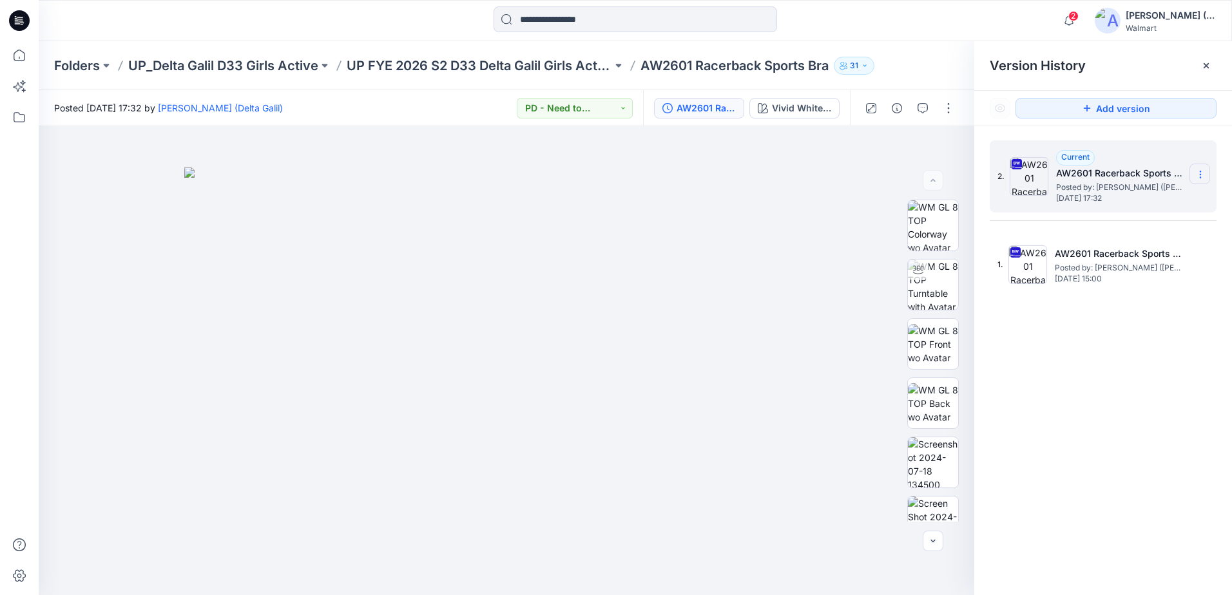
click at [1202, 174] on icon at bounding box center [1200, 174] width 10 height 10
click at [1152, 203] on span "Download Source BW File" at bounding box center [1135, 199] width 108 height 15
